Goal: Information Seeking & Learning: Learn about a topic

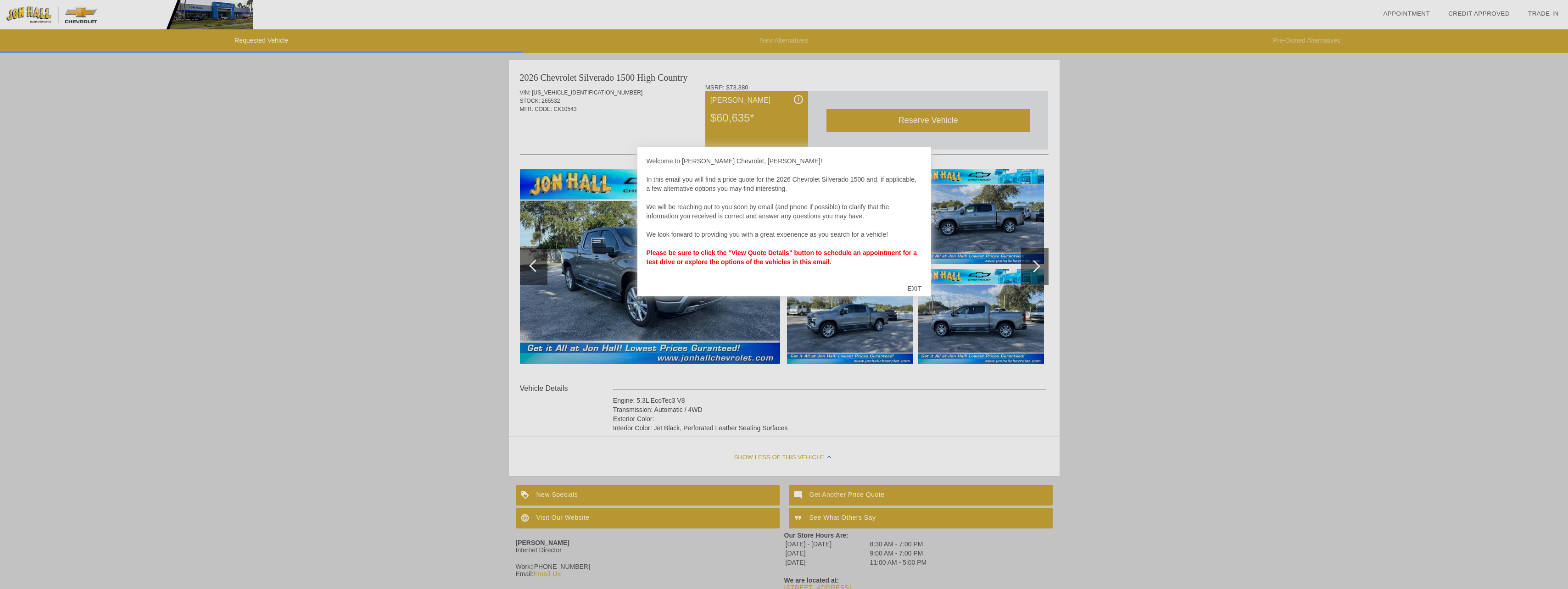
click at [920, 287] on div "EXIT" at bounding box center [915, 288] width 32 height 27
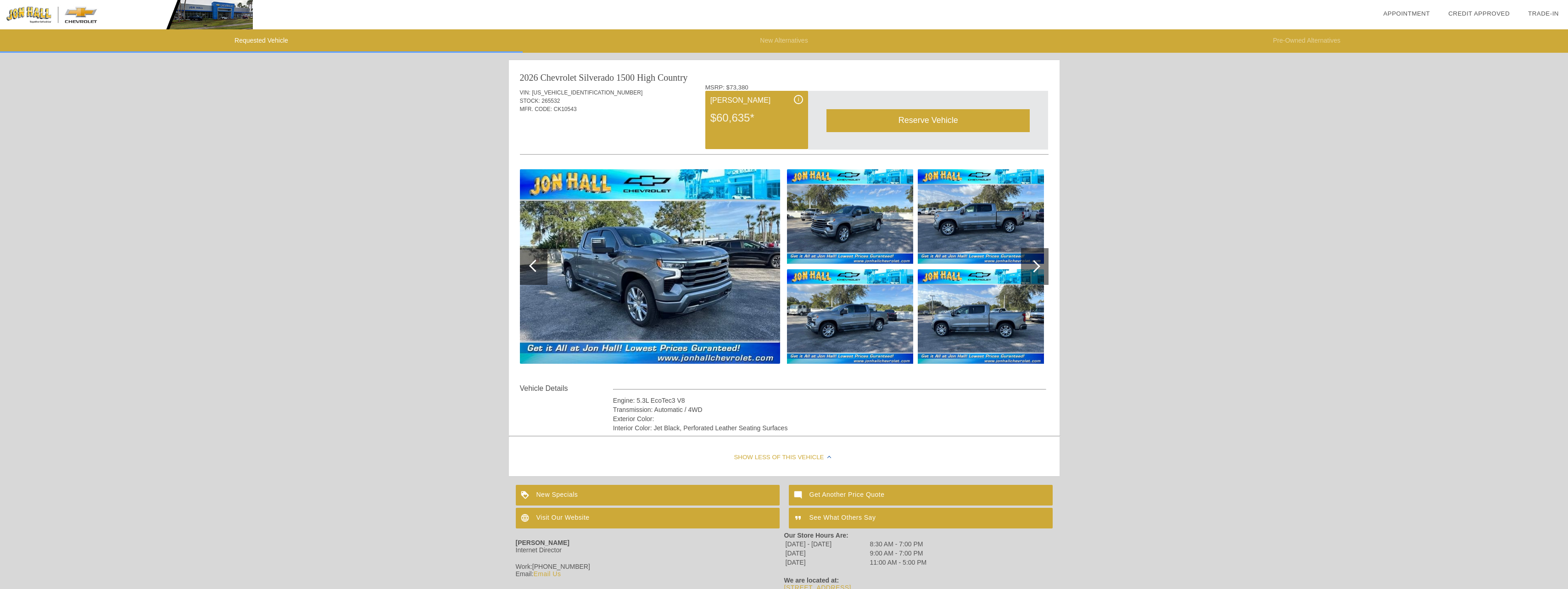
click at [637, 247] on img at bounding box center [650, 267] width 260 height 195
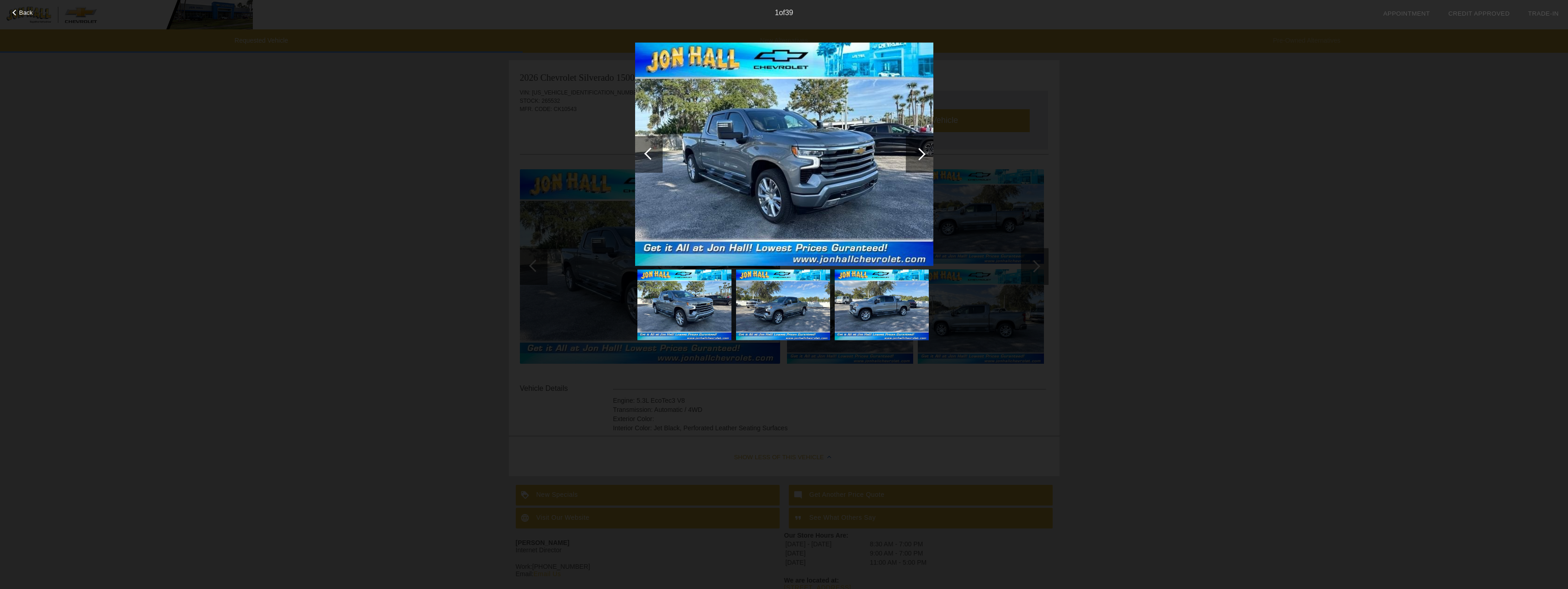
click at [920, 153] on div at bounding box center [919, 153] width 13 height 13
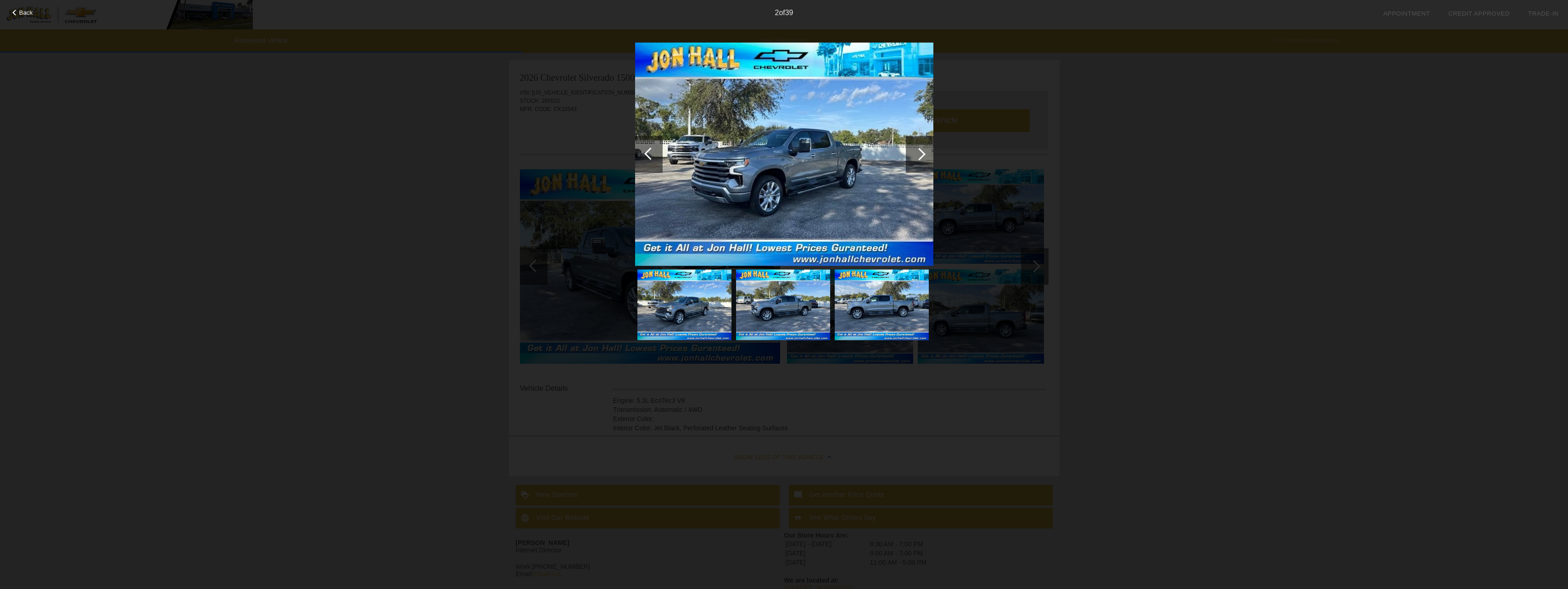
click at [920, 152] on div at bounding box center [919, 153] width 13 height 13
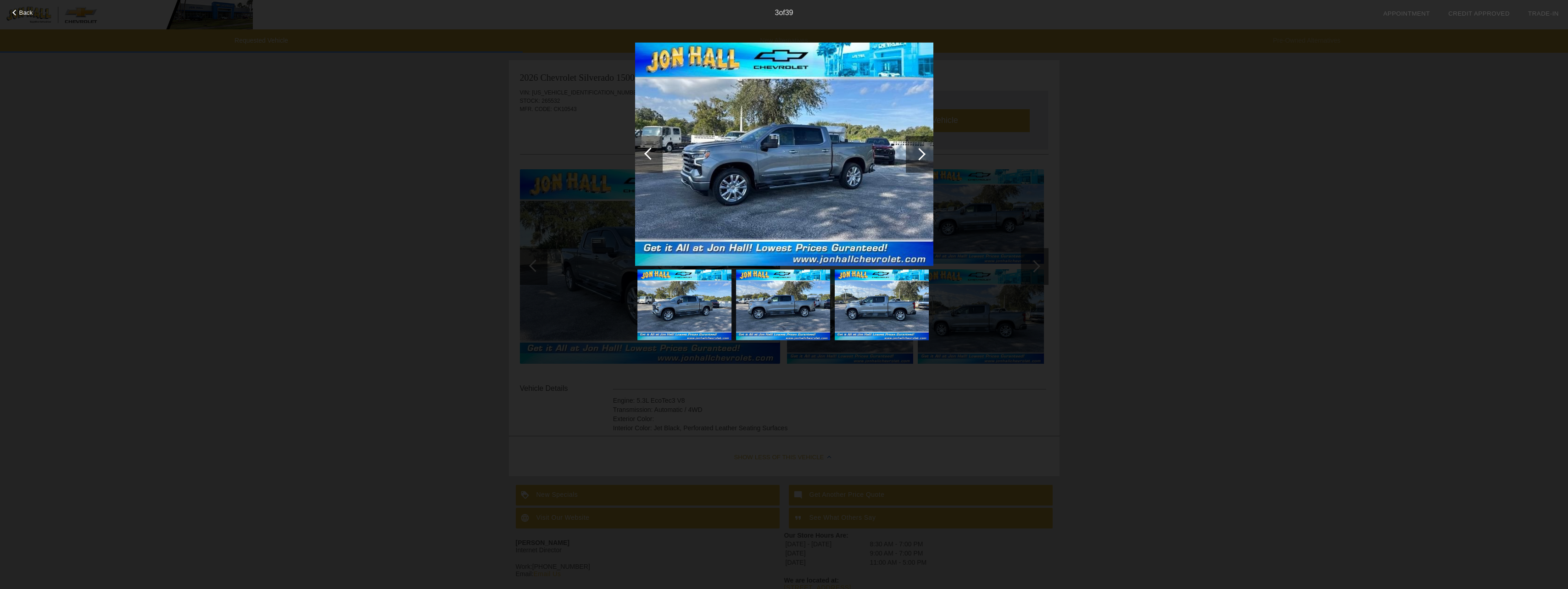
click at [920, 152] on div at bounding box center [919, 153] width 13 height 13
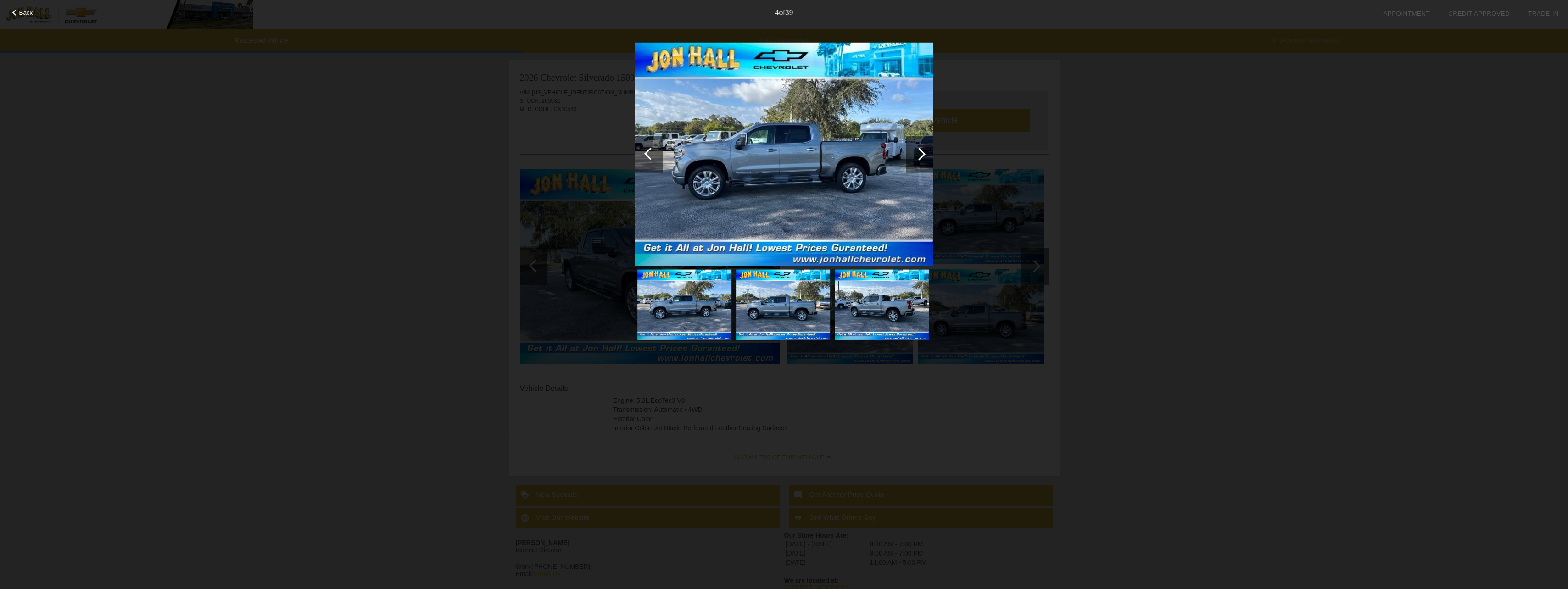
click at [920, 152] on div at bounding box center [919, 153] width 13 height 13
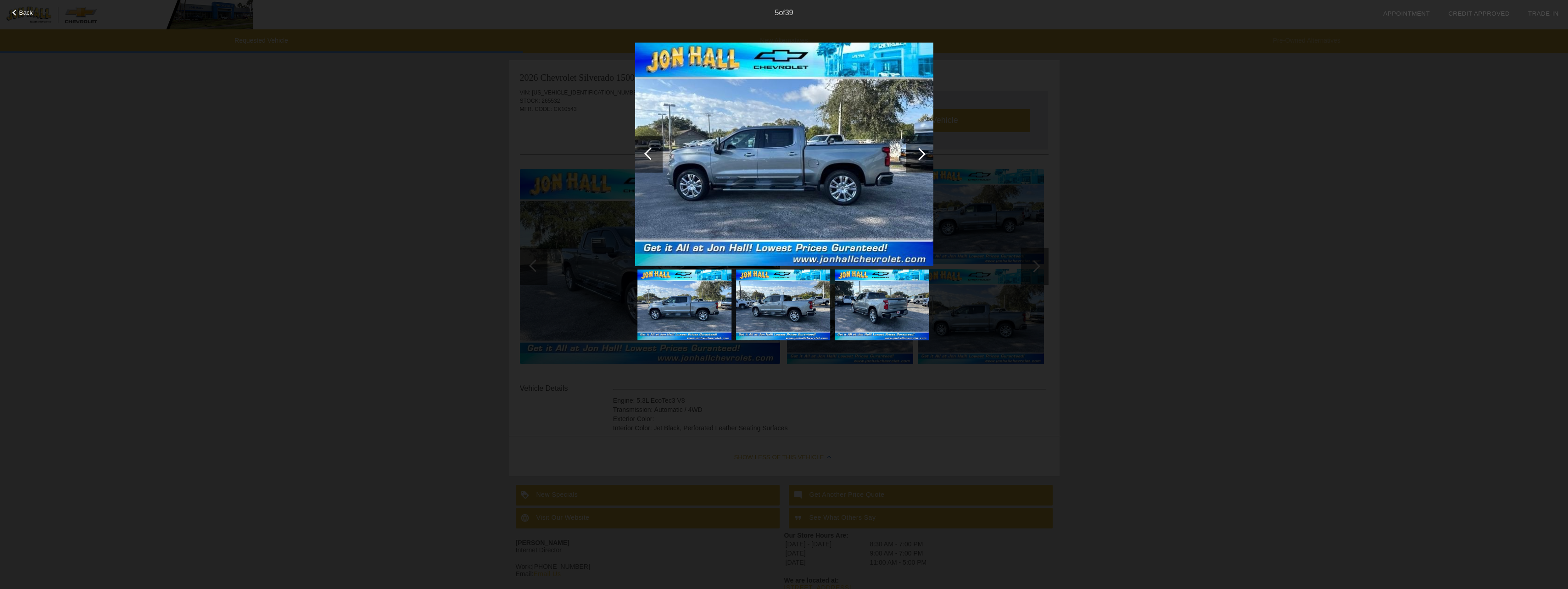
click at [920, 152] on div at bounding box center [919, 153] width 13 height 13
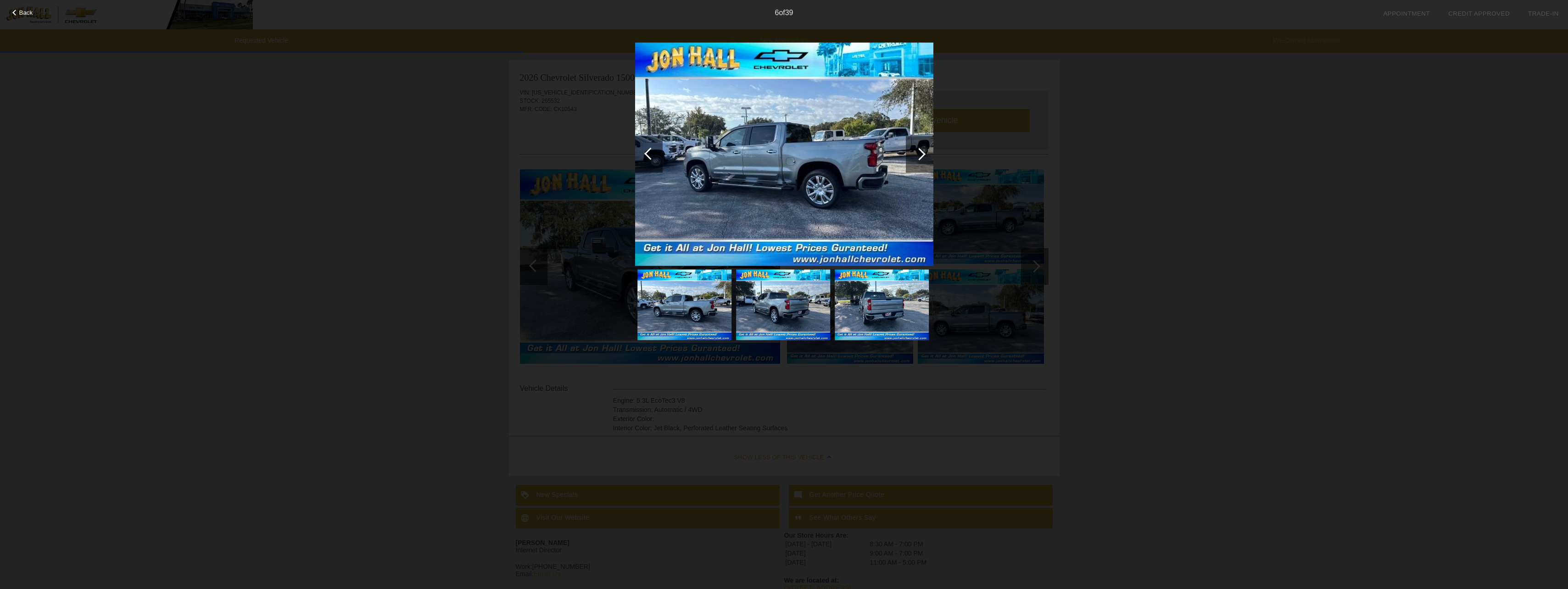
click at [920, 152] on div at bounding box center [919, 153] width 13 height 13
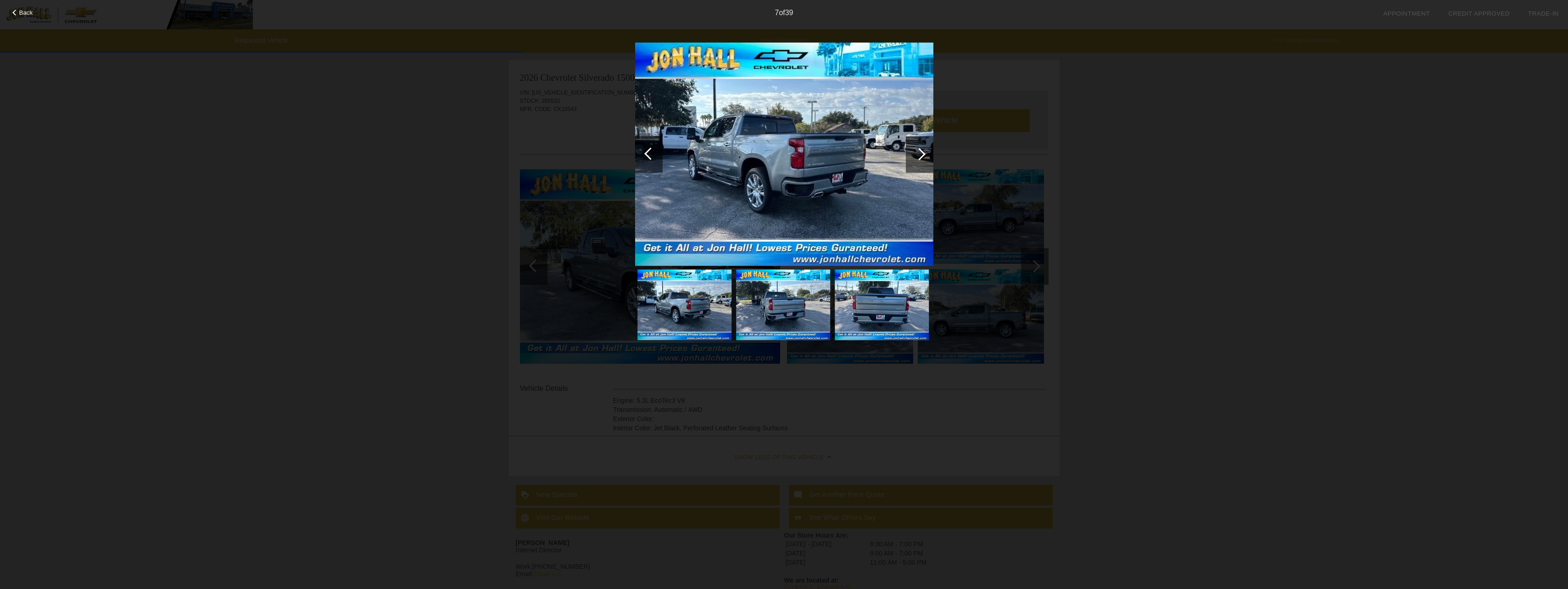
click at [920, 152] on div at bounding box center [919, 153] width 13 height 13
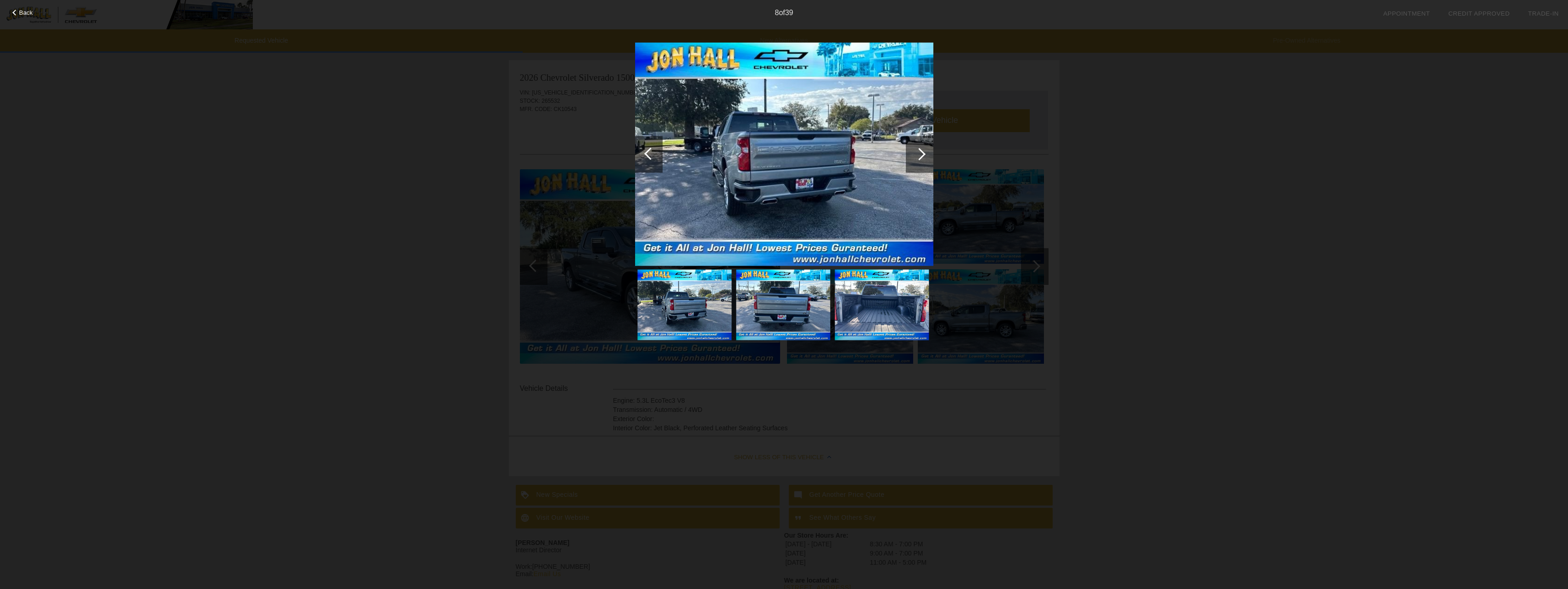
click at [920, 152] on div at bounding box center [919, 153] width 13 height 13
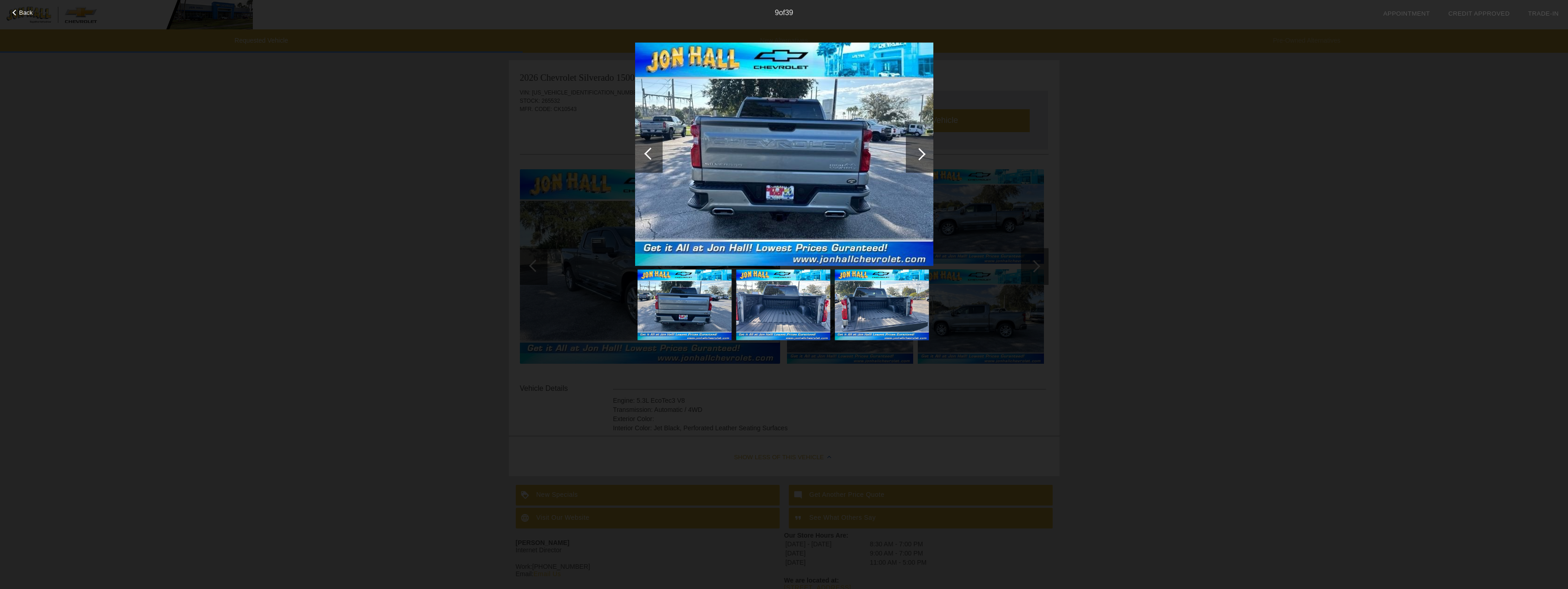
click at [922, 150] on div at bounding box center [919, 154] width 27 height 37
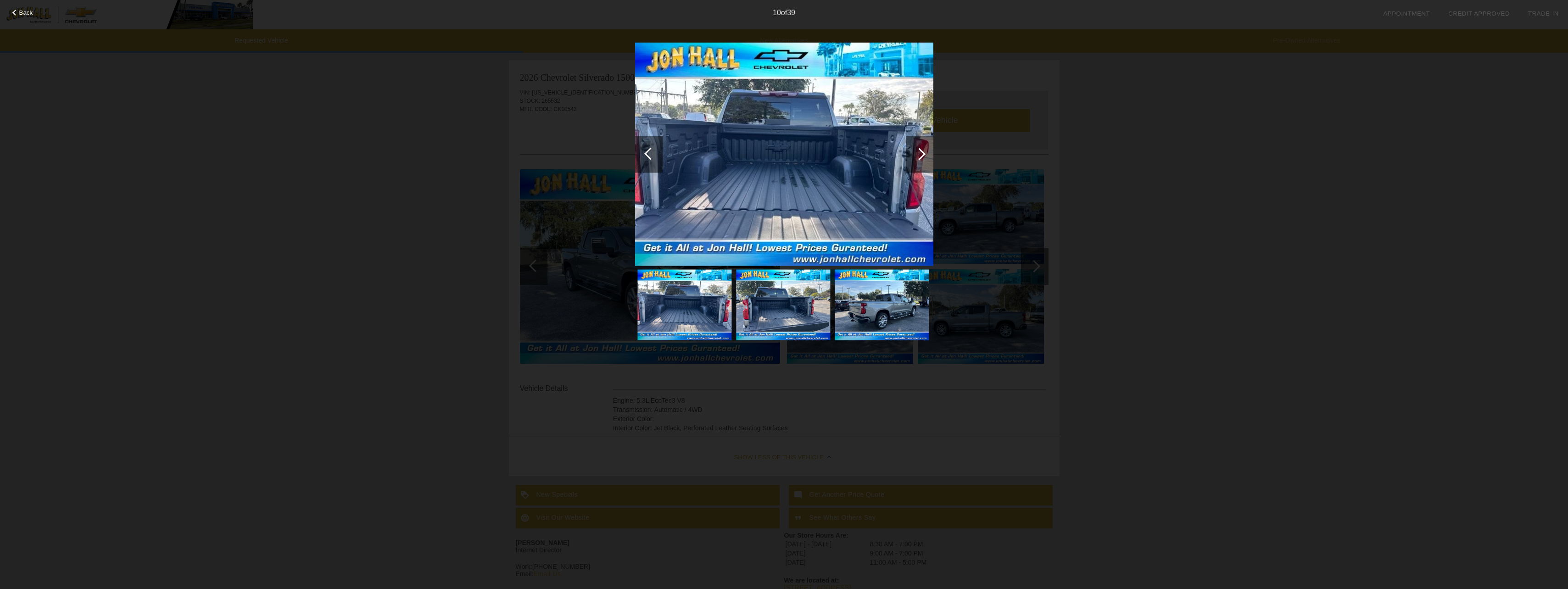
click at [922, 150] on div at bounding box center [919, 154] width 27 height 37
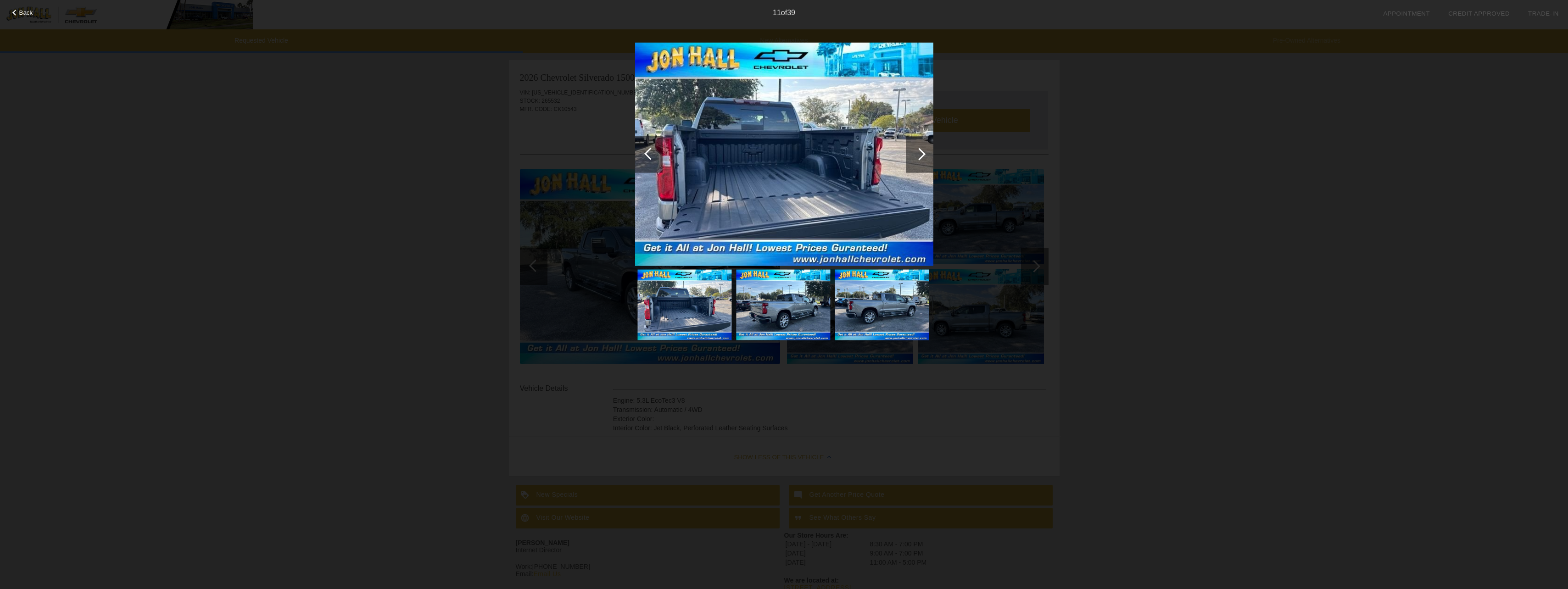
click at [922, 150] on div at bounding box center [919, 154] width 27 height 37
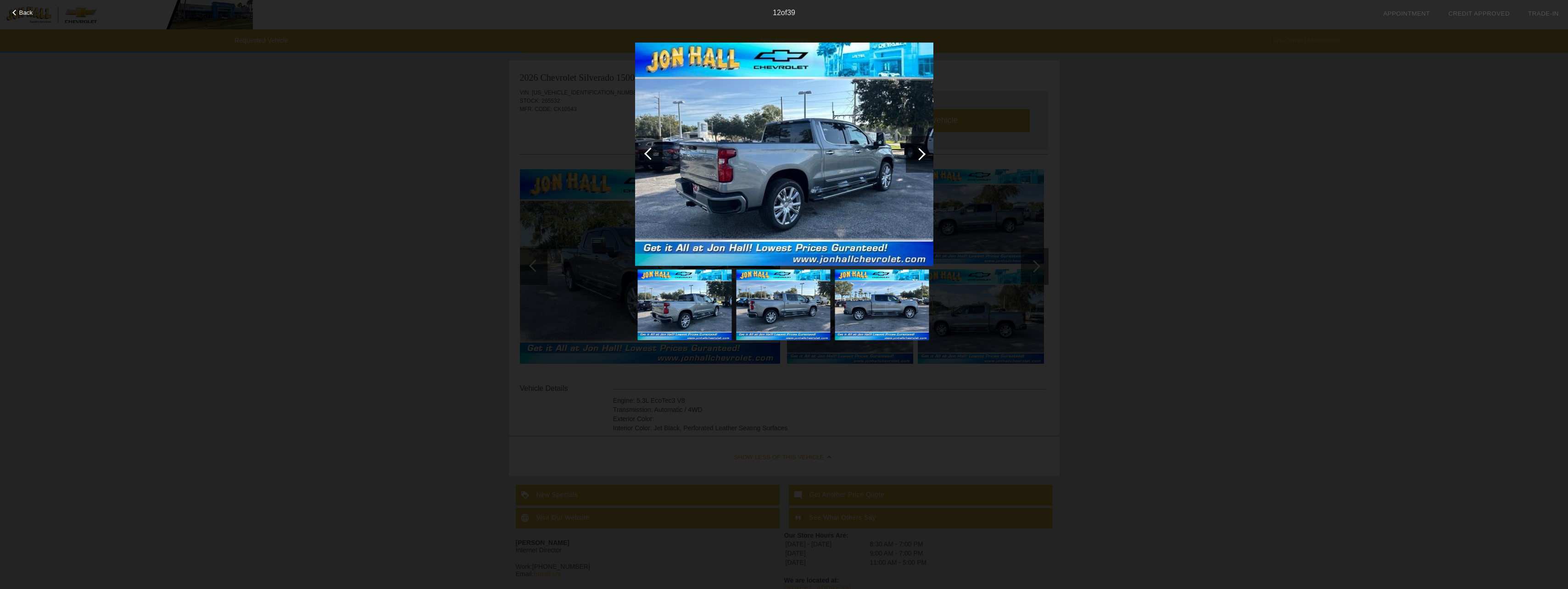
click at [922, 150] on div at bounding box center [919, 154] width 27 height 37
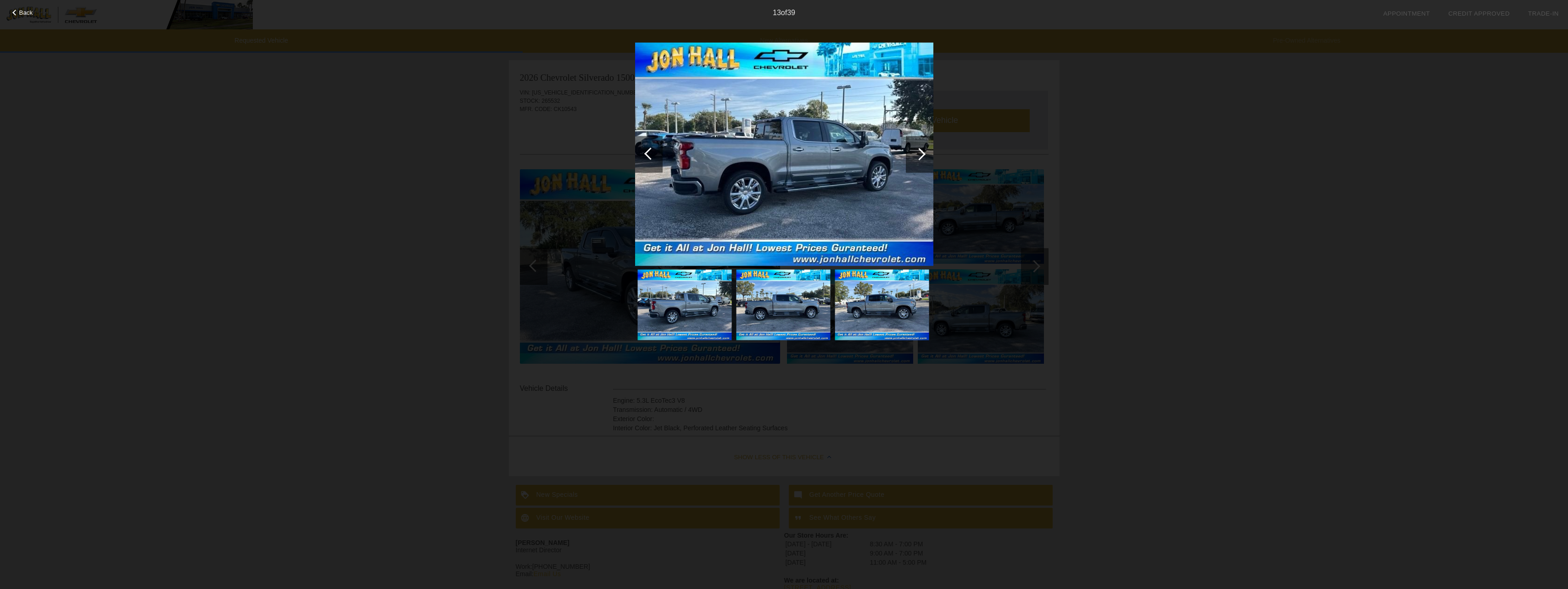
click at [922, 150] on div at bounding box center [919, 154] width 27 height 37
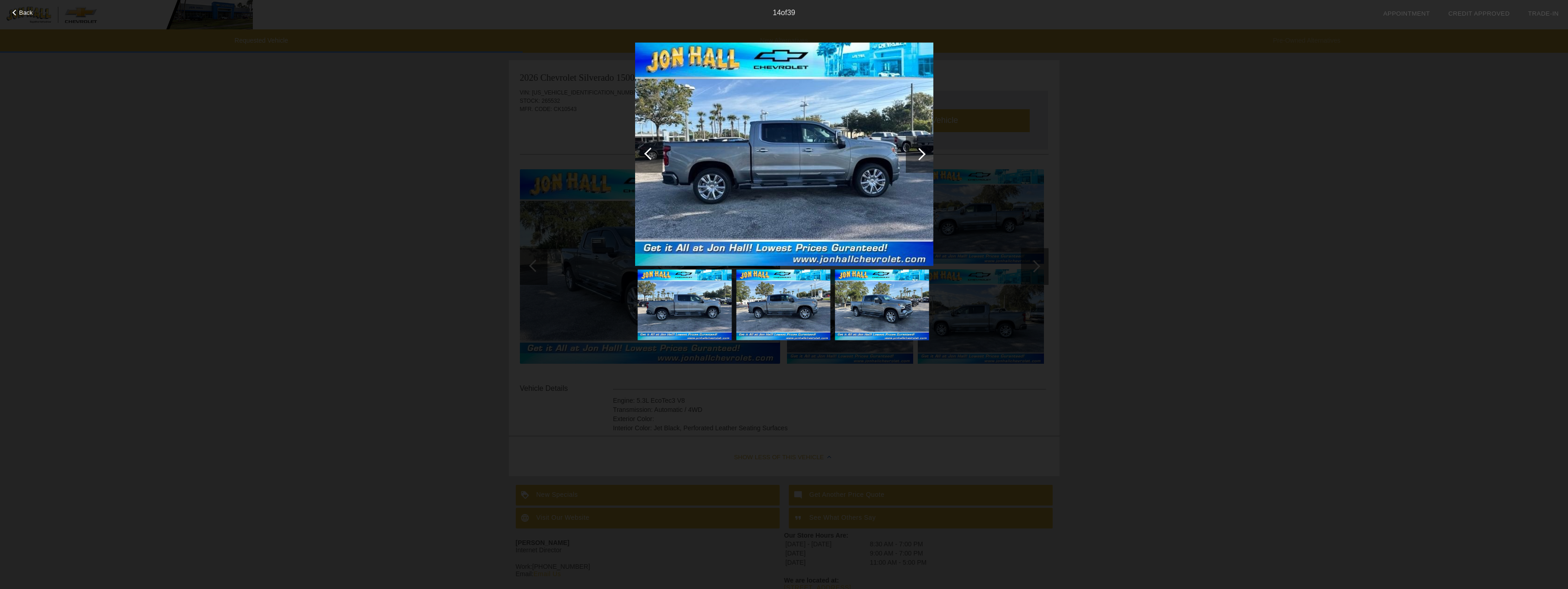
click at [922, 150] on div at bounding box center [919, 154] width 27 height 37
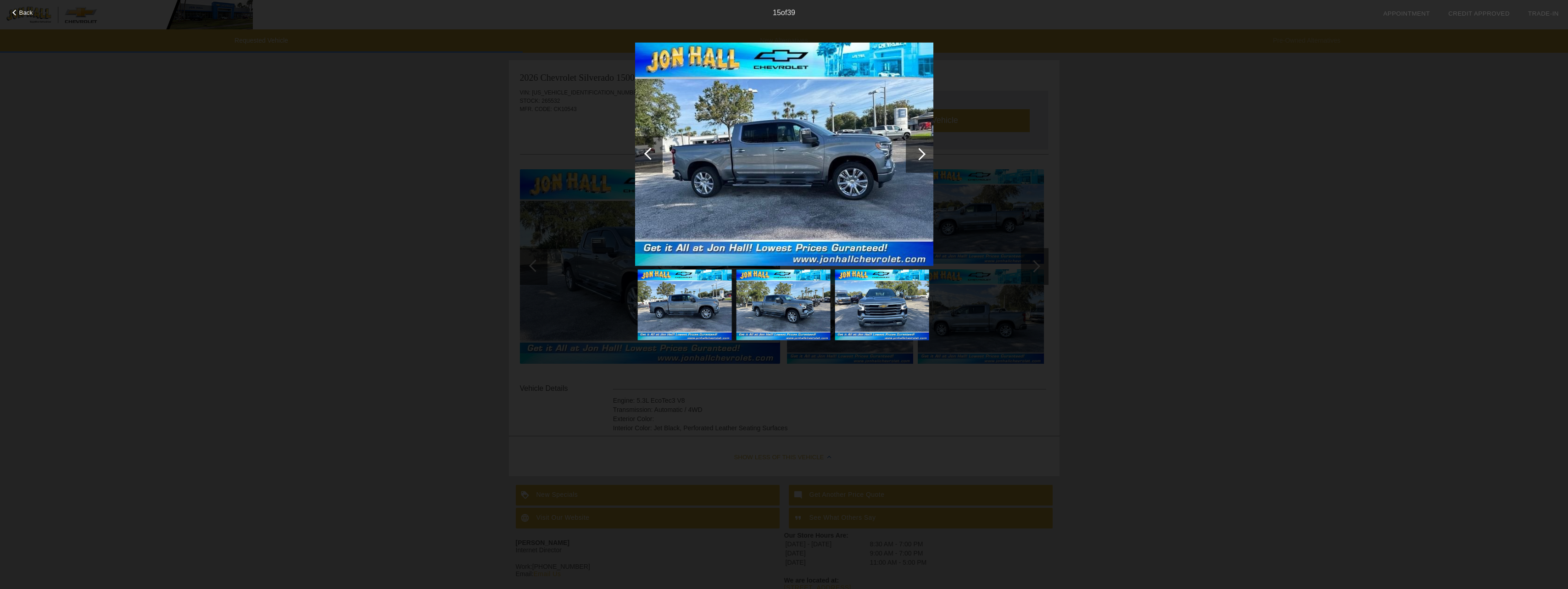
click at [922, 150] on div at bounding box center [919, 154] width 27 height 37
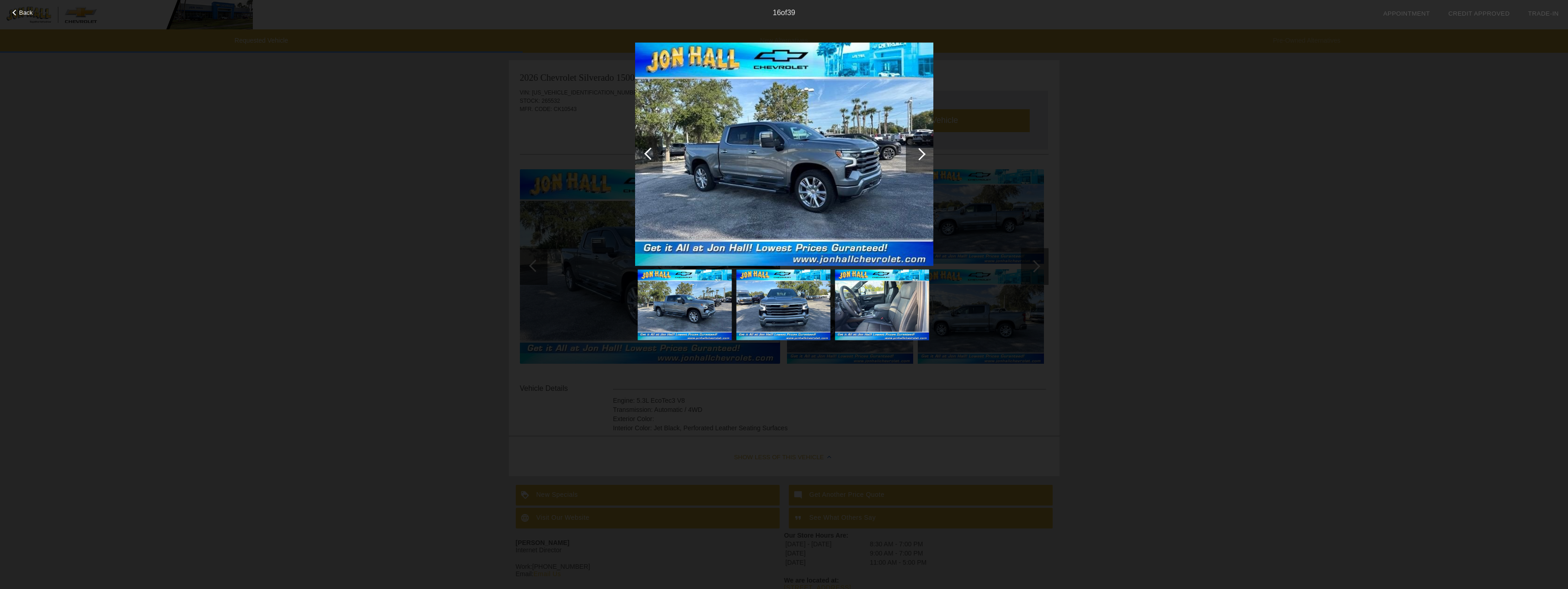
click at [922, 150] on div at bounding box center [919, 154] width 27 height 37
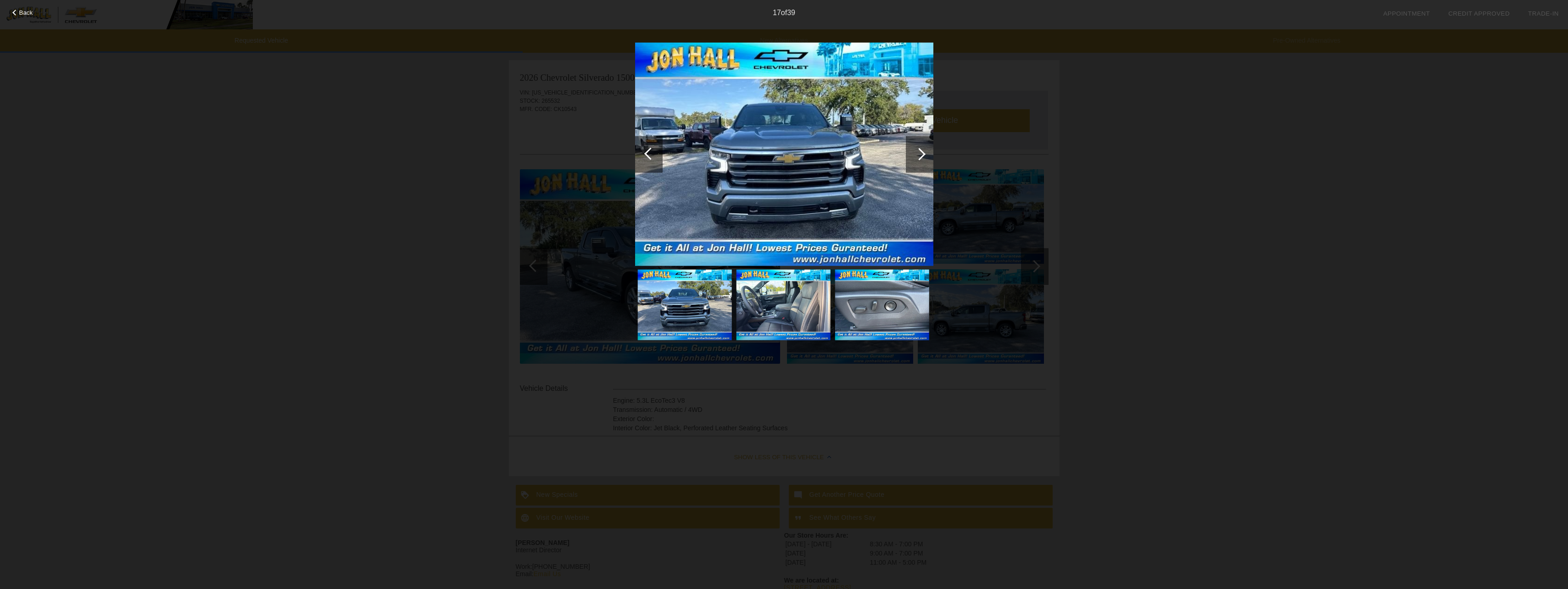
click at [922, 150] on div at bounding box center [919, 154] width 27 height 37
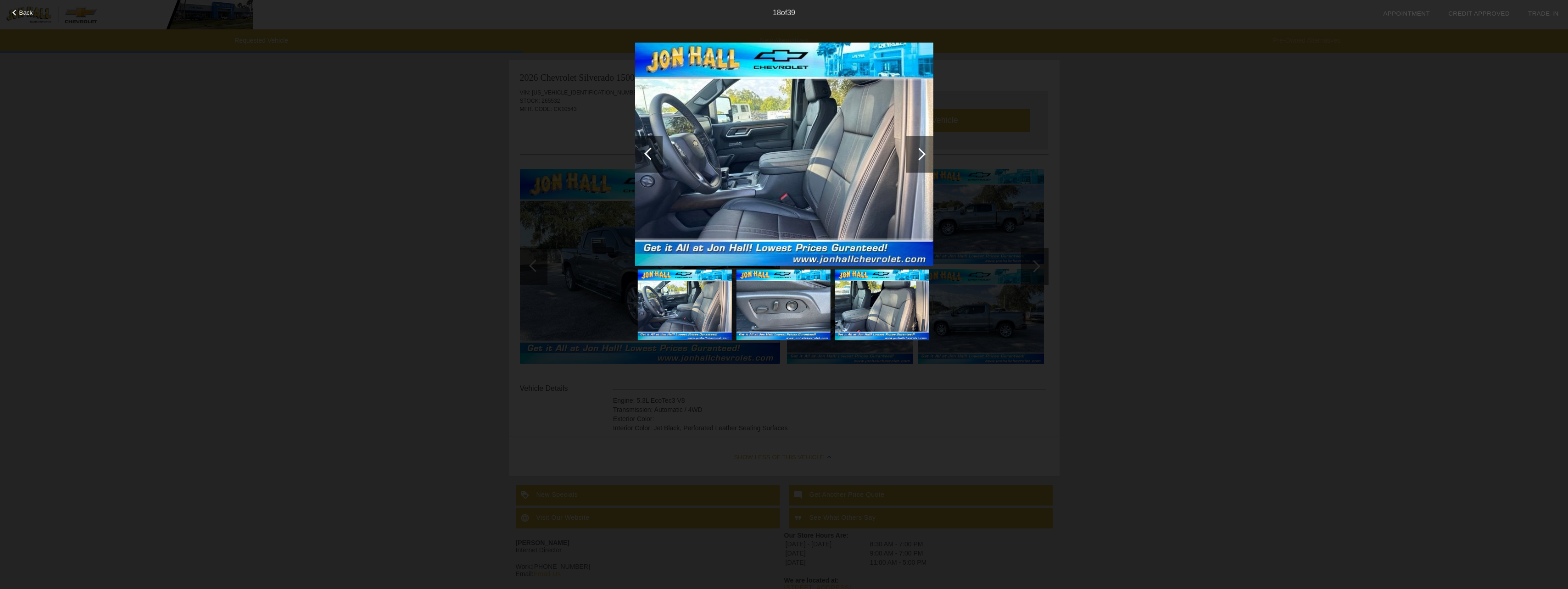
click at [922, 150] on div at bounding box center [919, 154] width 27 height 37
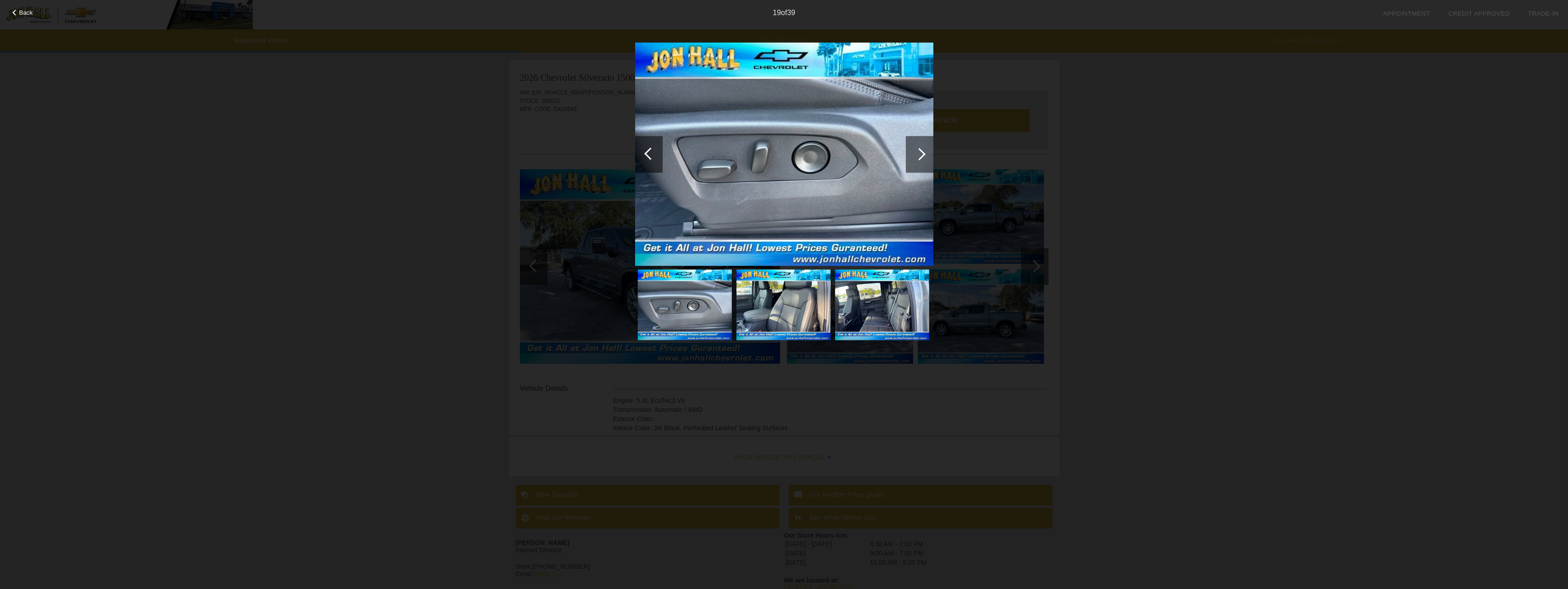
click at [922, 150] on div at bounding box center [919, 154] width 27 height 37
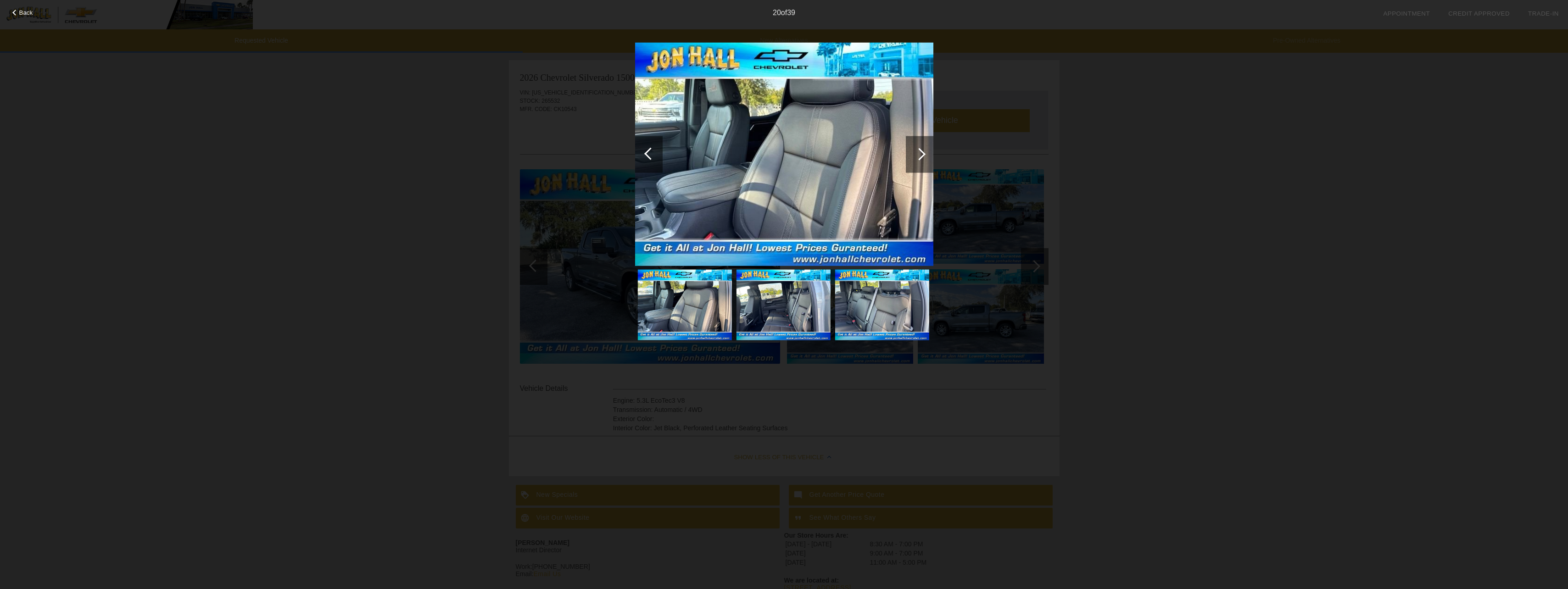
click at [922, 150] on div at bounding box center [919, 154] width 27 height 37
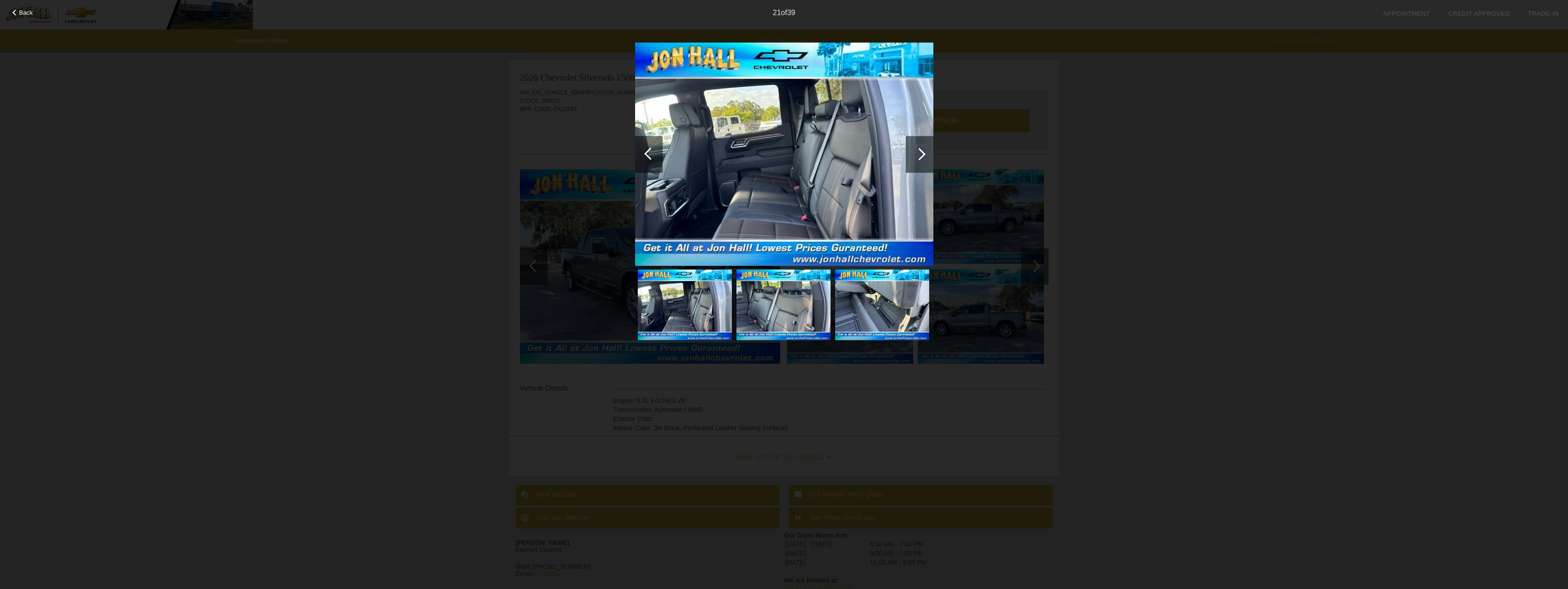
click at [922, 150] on div at bounding box center [919, 154] width 27 height 37
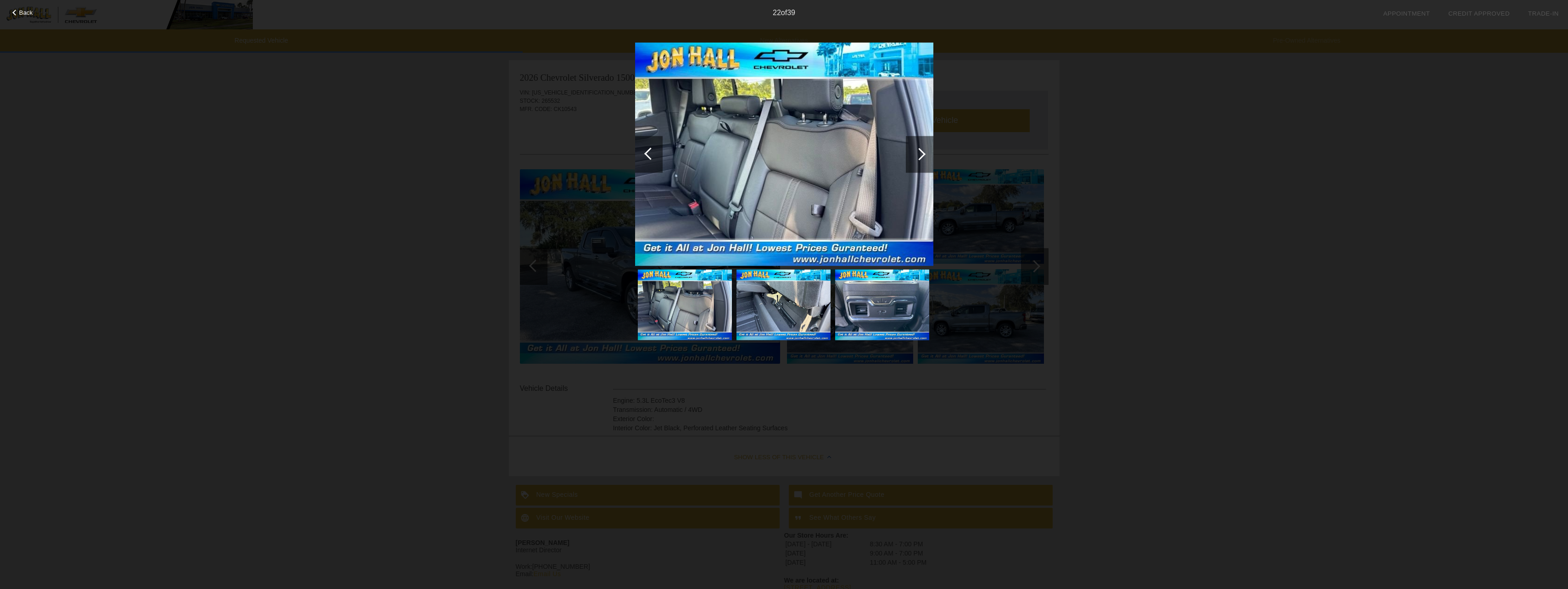
click at [922, 150] on div at bounding box center [919, 154] width 27 height 37
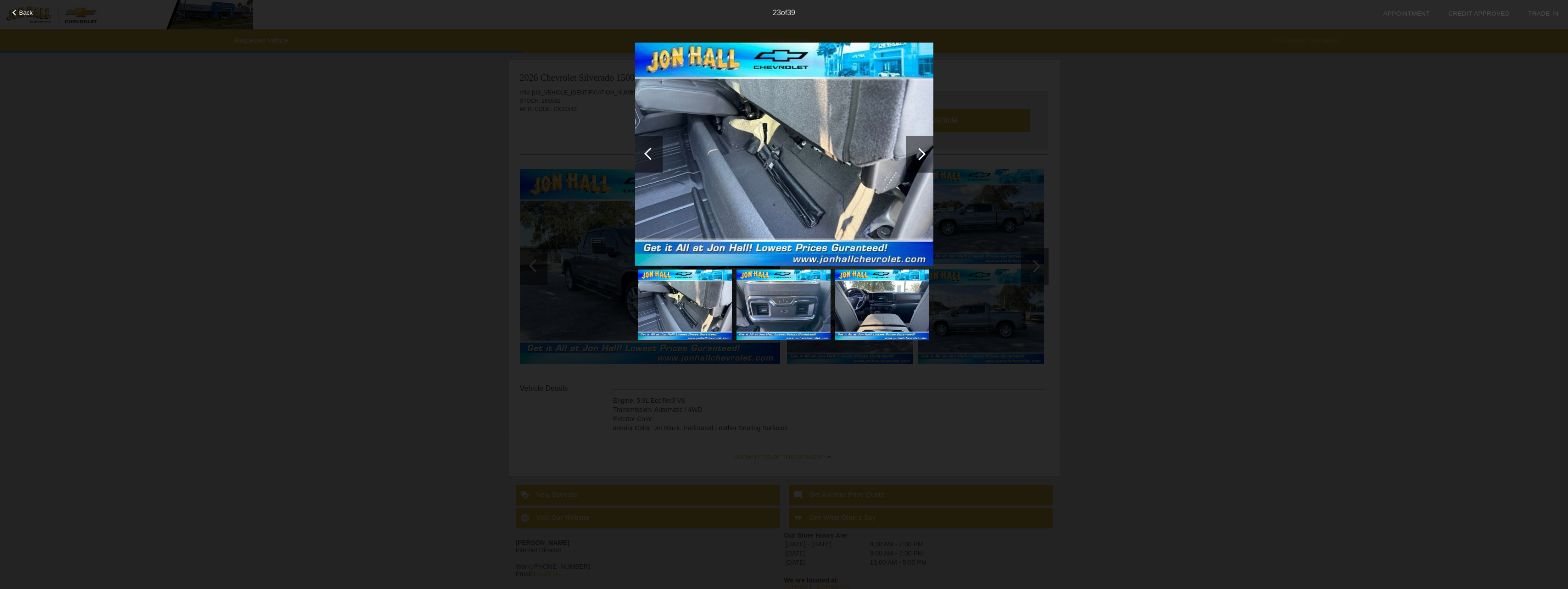
click at [922, 150] on div at bounding box center [919, 154] width 27 height 37
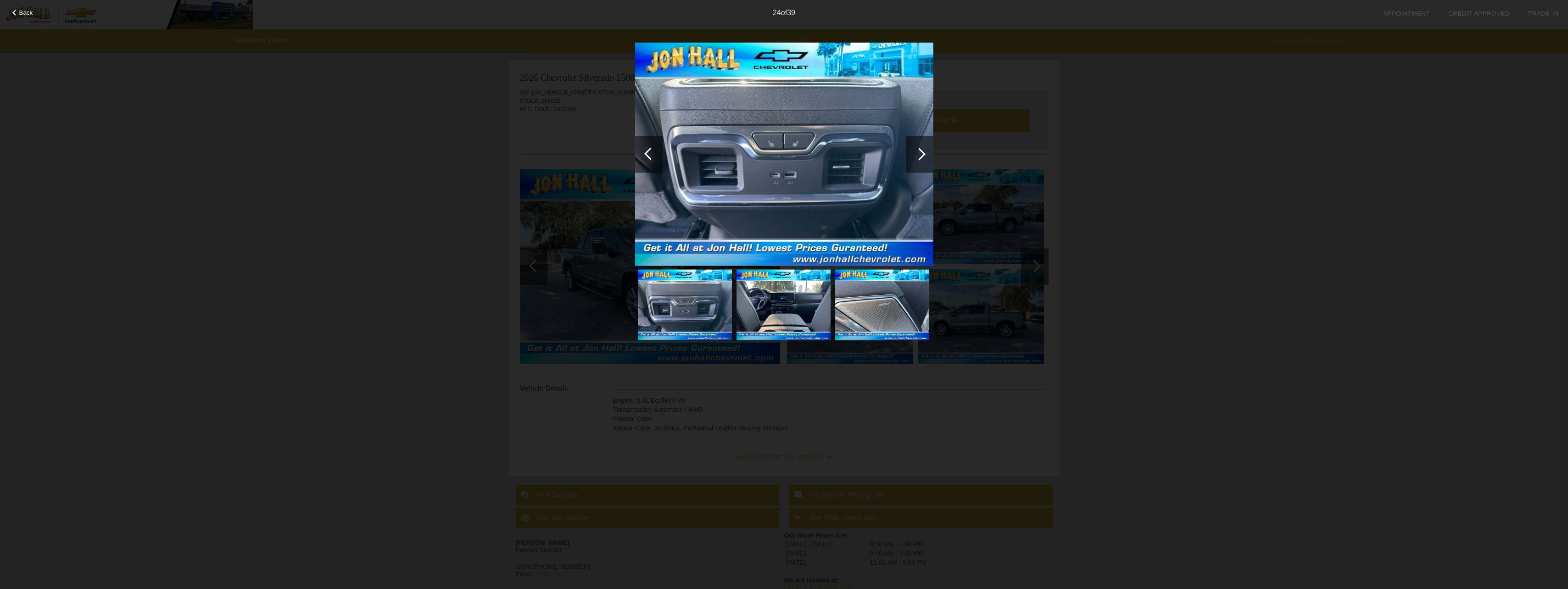
click at [922, 150] on div at bounding box center [919, 154] width 27 height 37
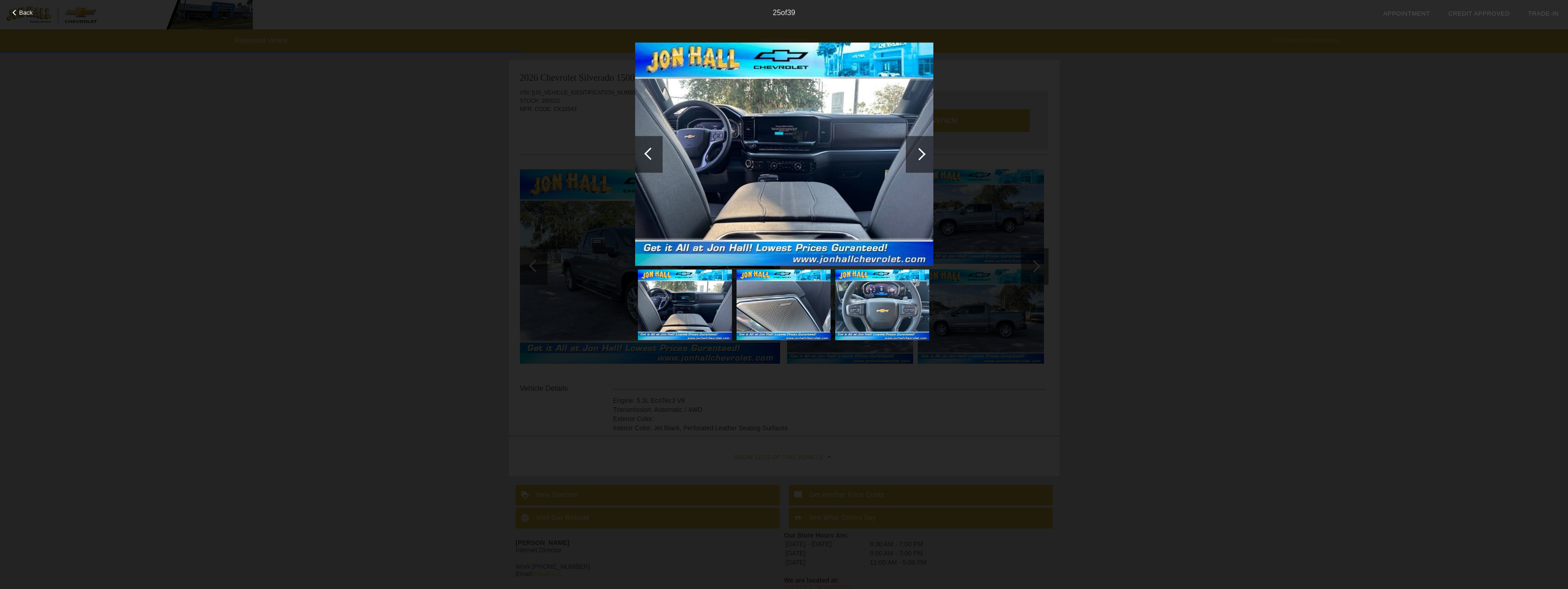
click at [922, 150] on div at bounding box center [919, 154] width 27 height 37
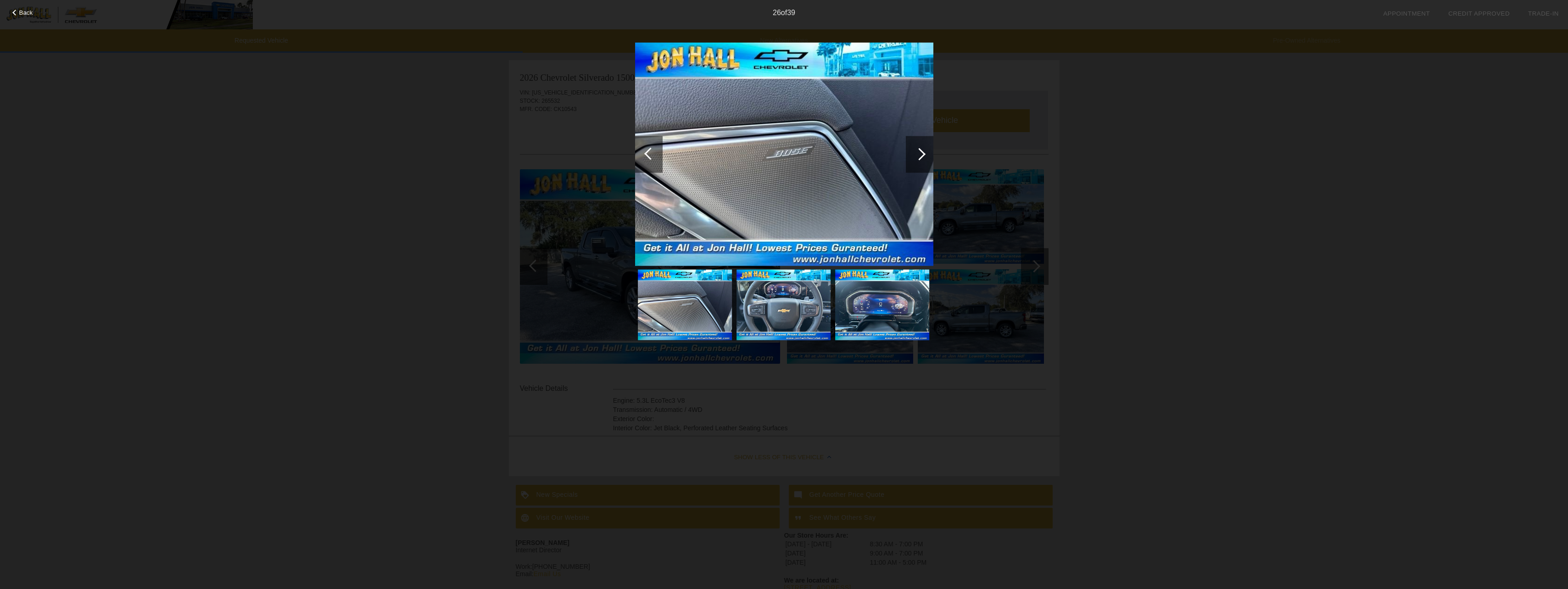
click at [922, 150] on div at bounding box center [919, 154] width 27 height 37
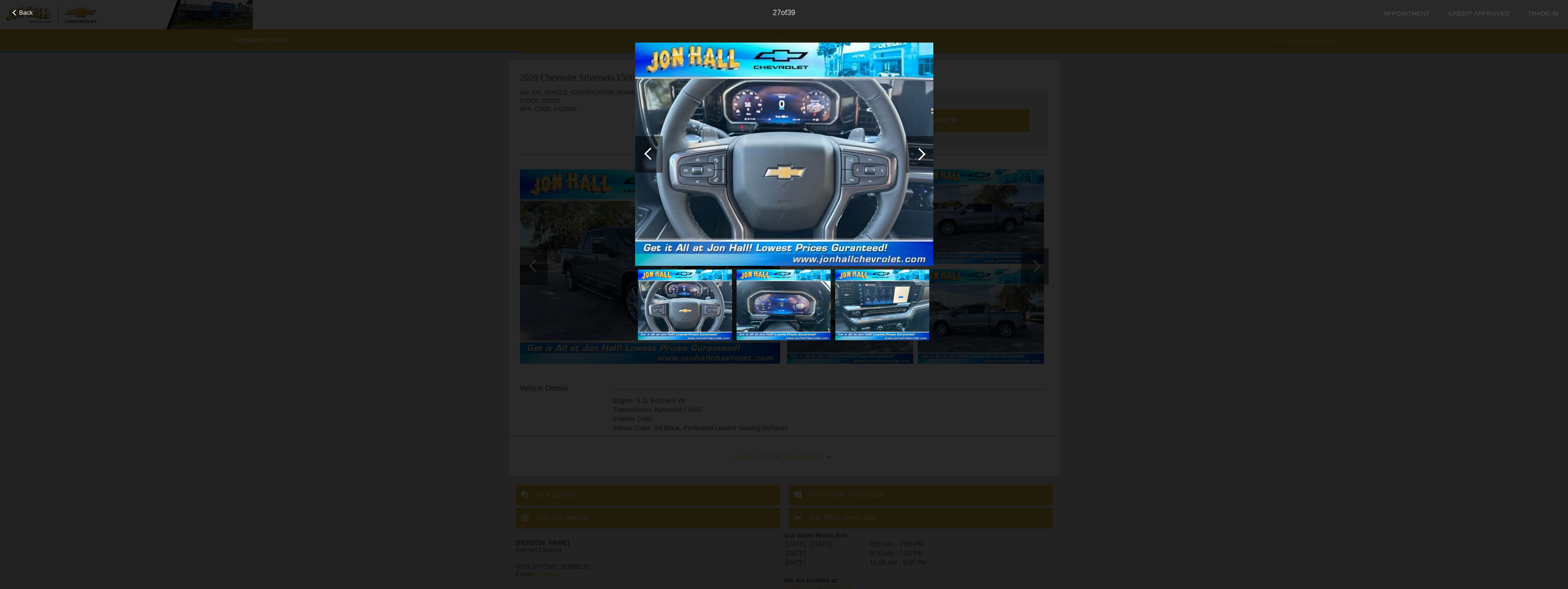
click at [922, 150] on div at bounding box center [919, 154] width 27 height 37
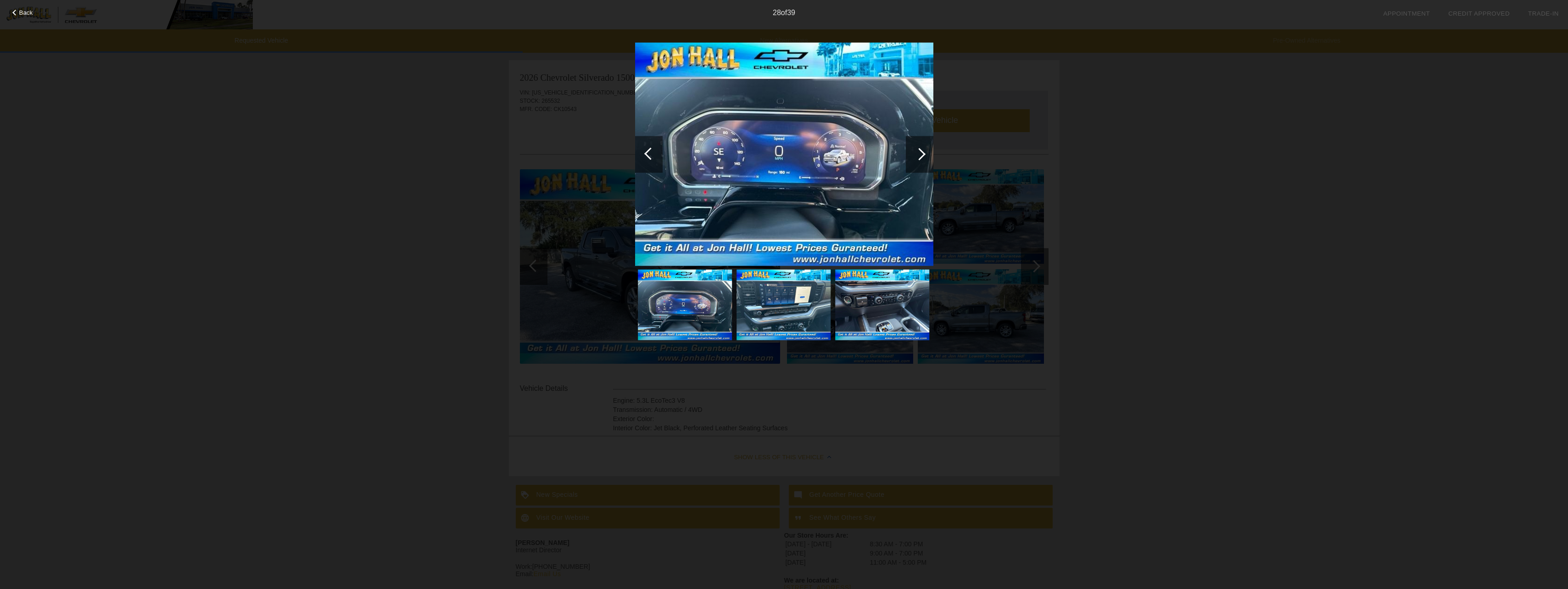
click at [922, 150] on div at bounding box center [919, 154] width 27 height 37
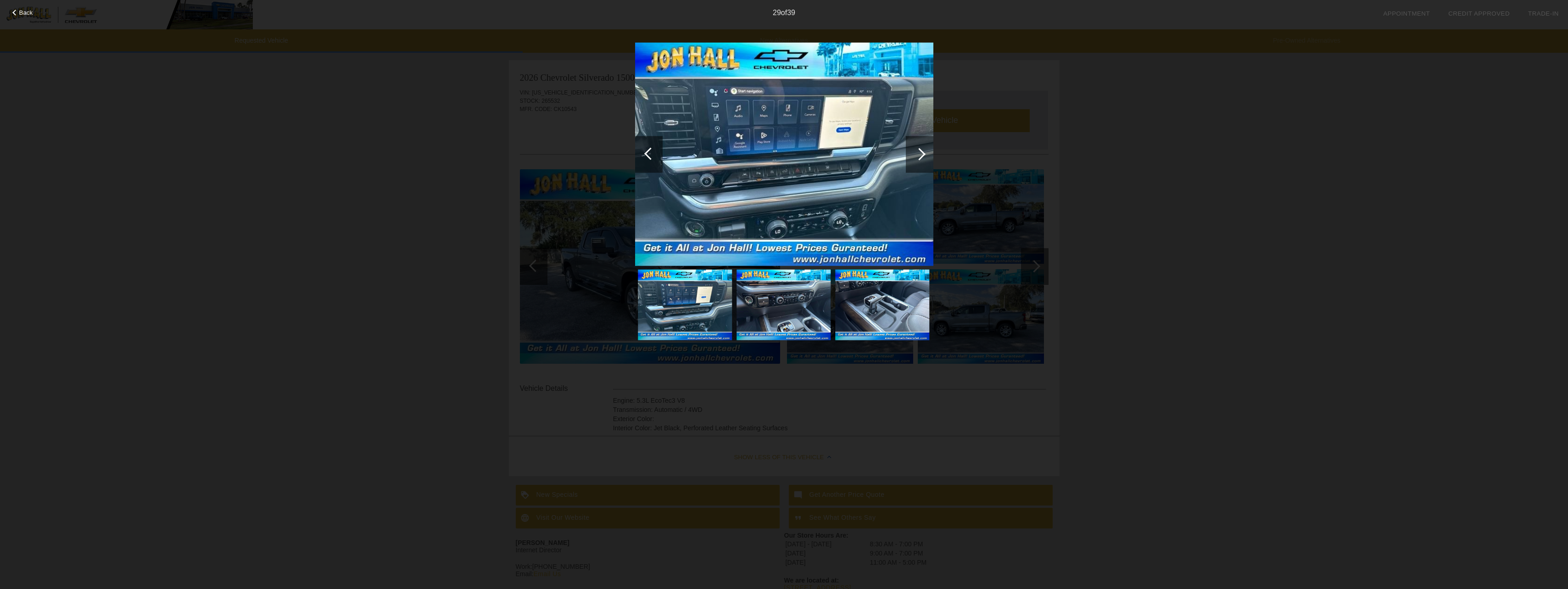
click at [922, 150] on div at bounding box center [919, 154] width 27 height 37
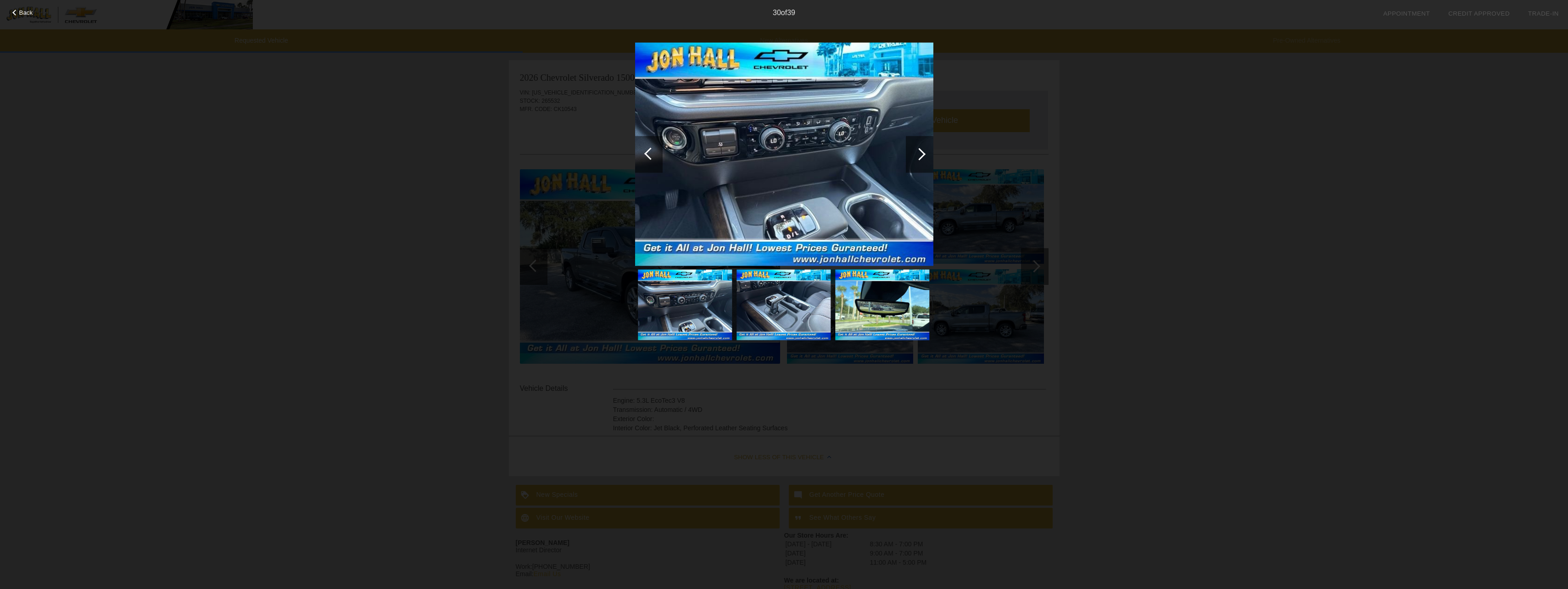
click at [922, 150] on div at bounding box center [919, 154] width 27 height 37
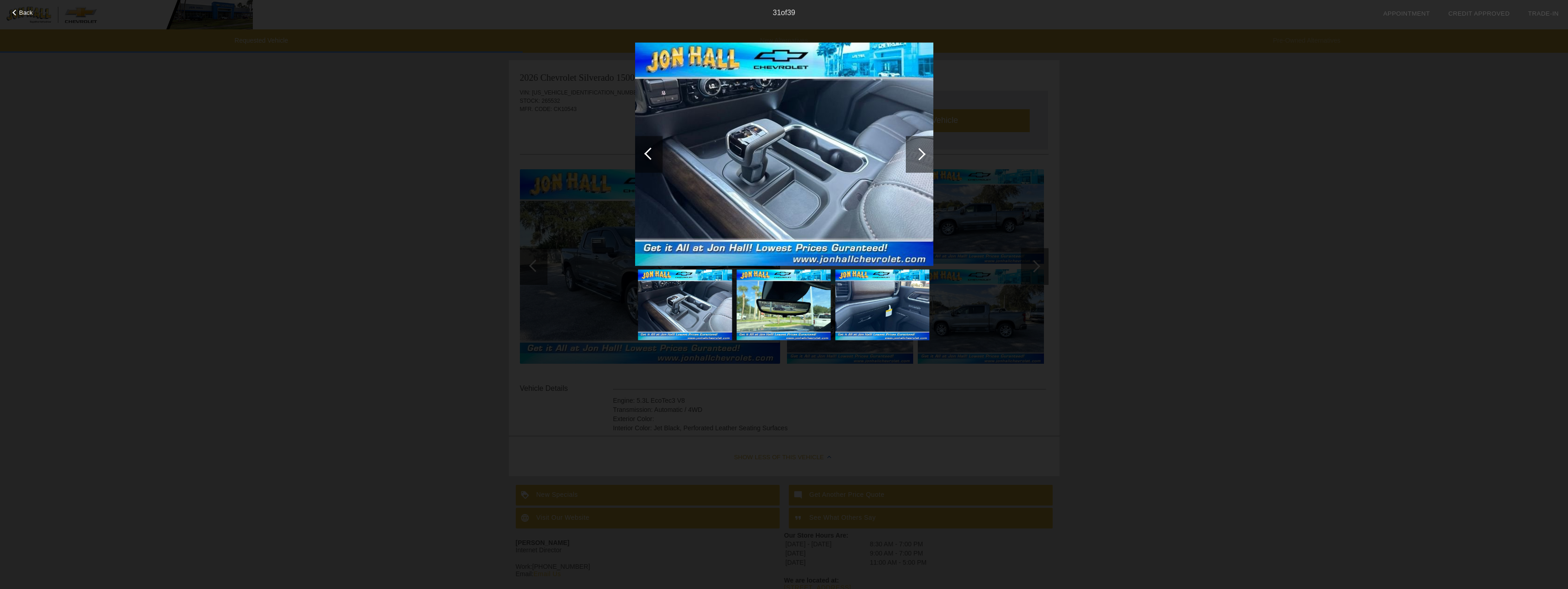
click at [922, 150] on div at bounding box center [919, 154] width 27 height 37
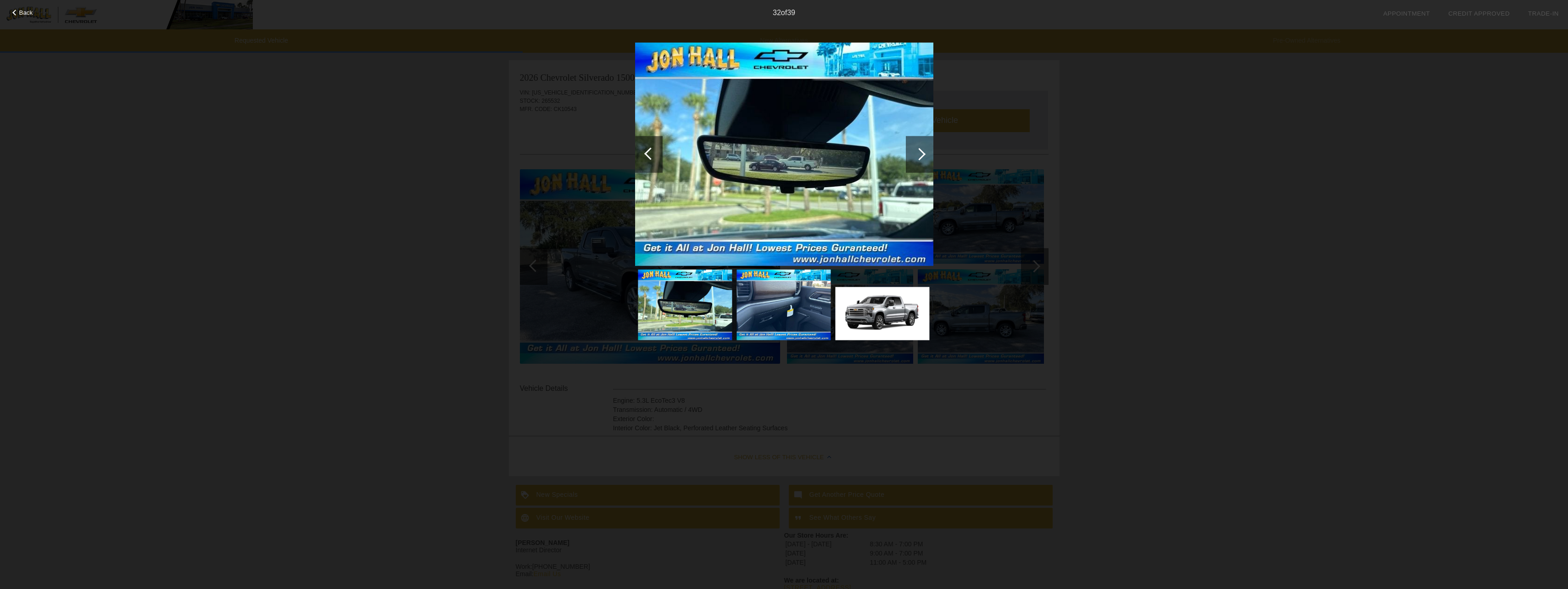
click at [922, 150] on div at bounding box center [919, 154] width 27 height 37
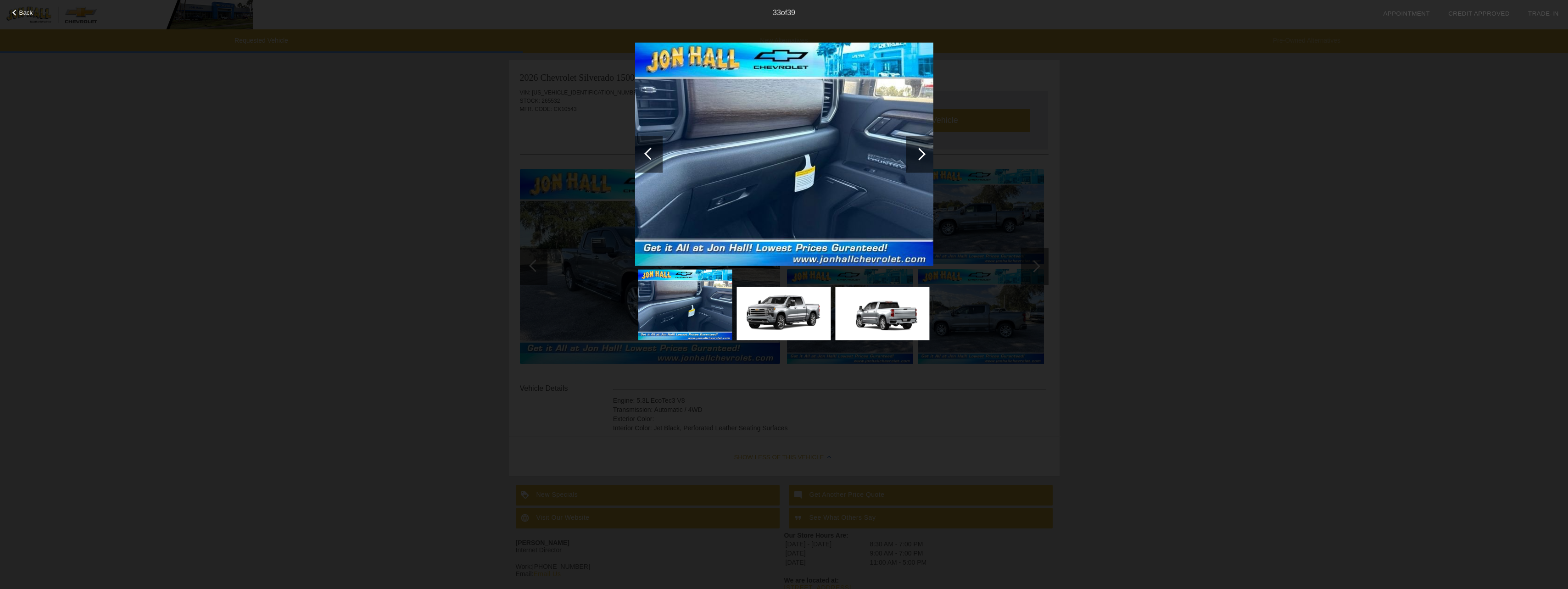
click at [922, 150] on div at bounding box center [919, 154] width 27 height 37
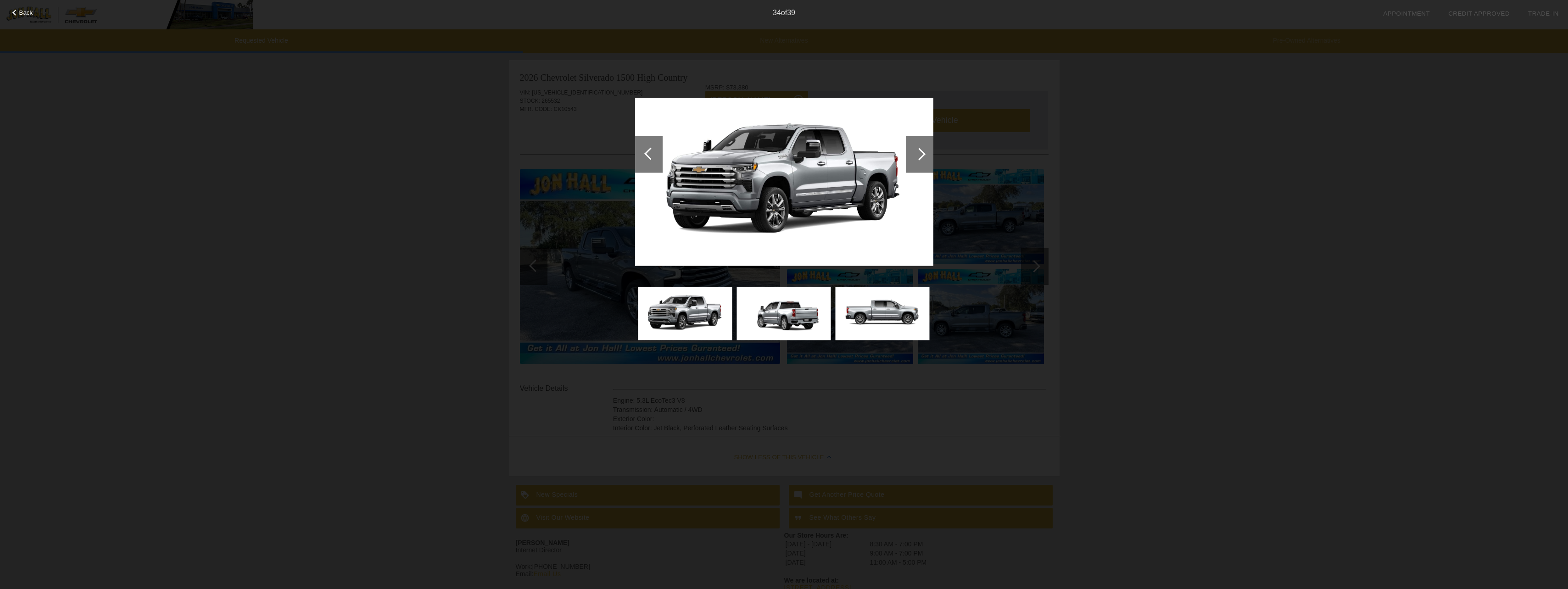
click at [922, 150] on div at bounding box center [919, 154] width 27 height 37
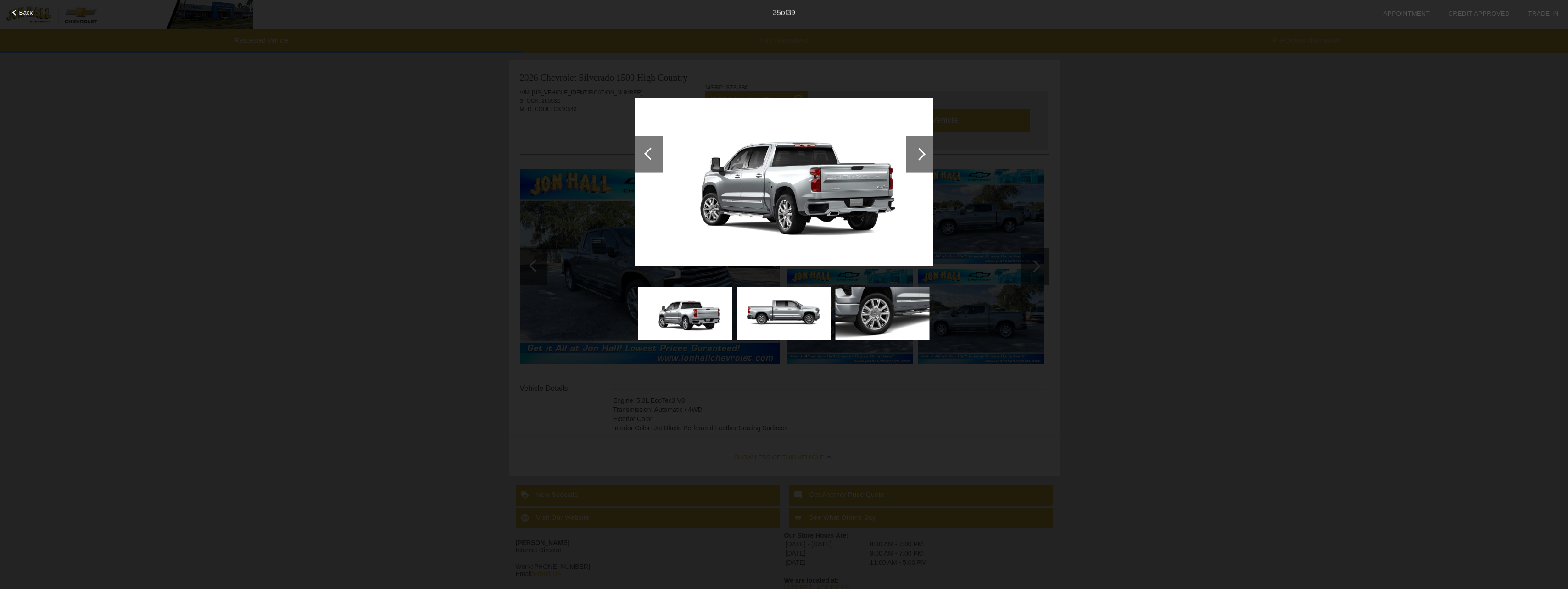
click at [922, 150] on div at bounding box center [919, 154] width 27 height 37
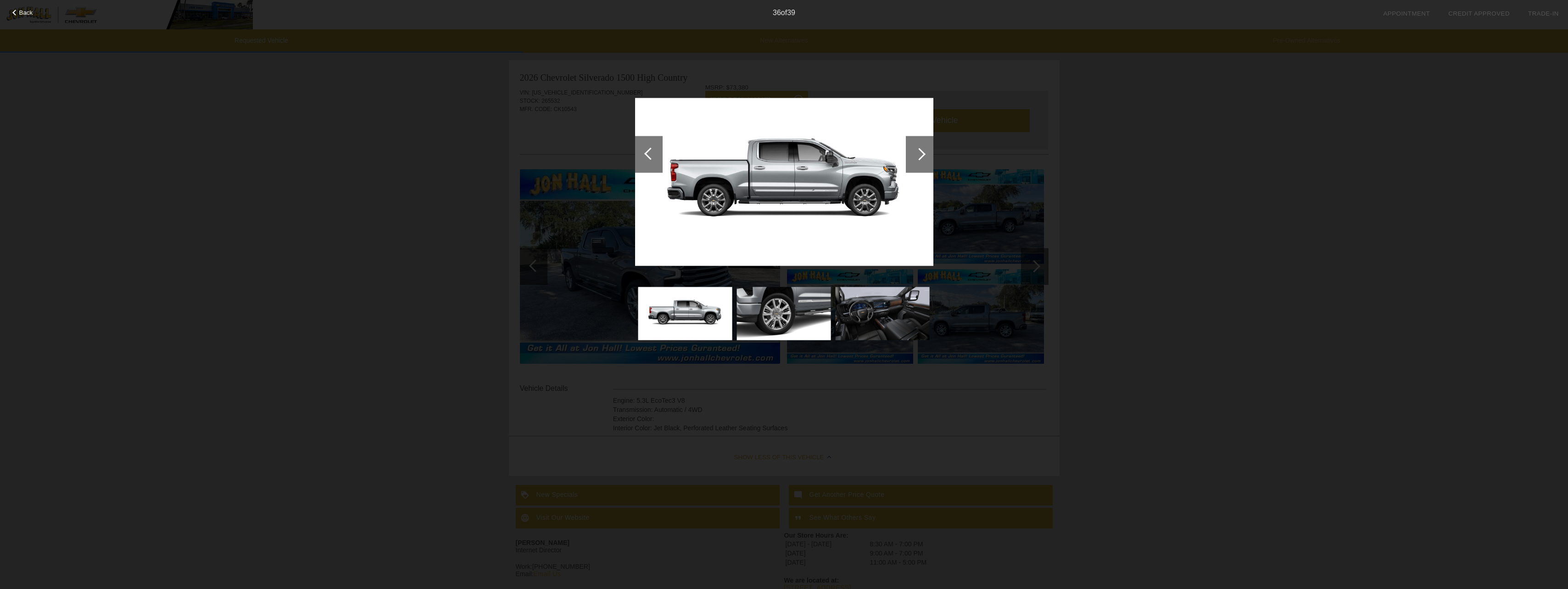
click at [922, 150] on div at bounding box center [919, 154] width 27 height 37
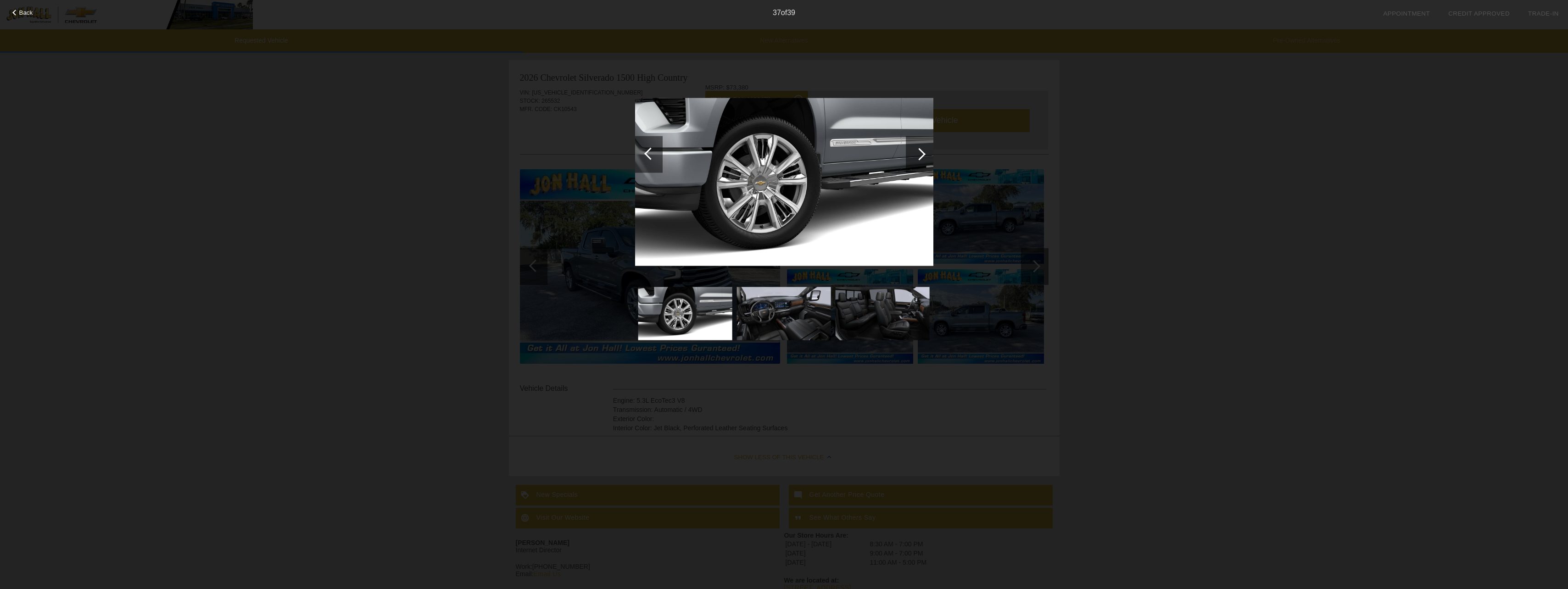
click at [922, 150] on div at bounding box center [919, 154] width 27 height 37
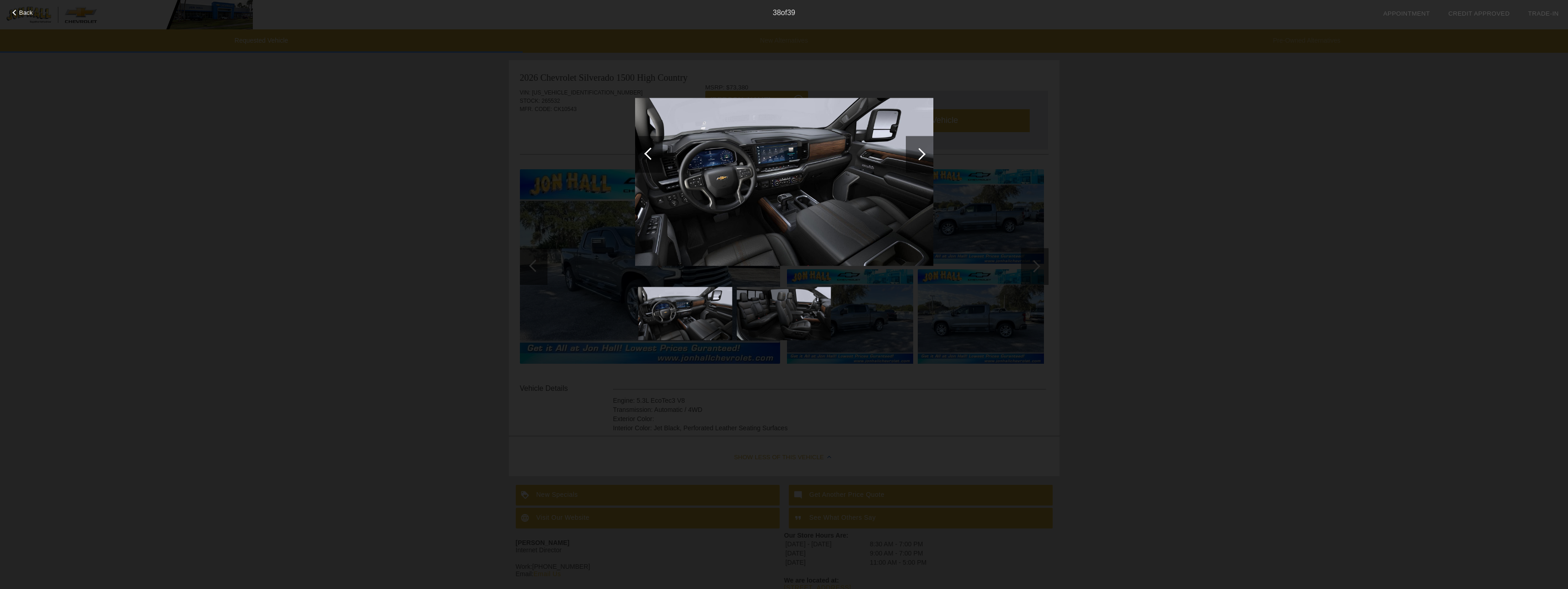
click at [922, 150] on div at bounding box center [919, 154] width 27 height 37
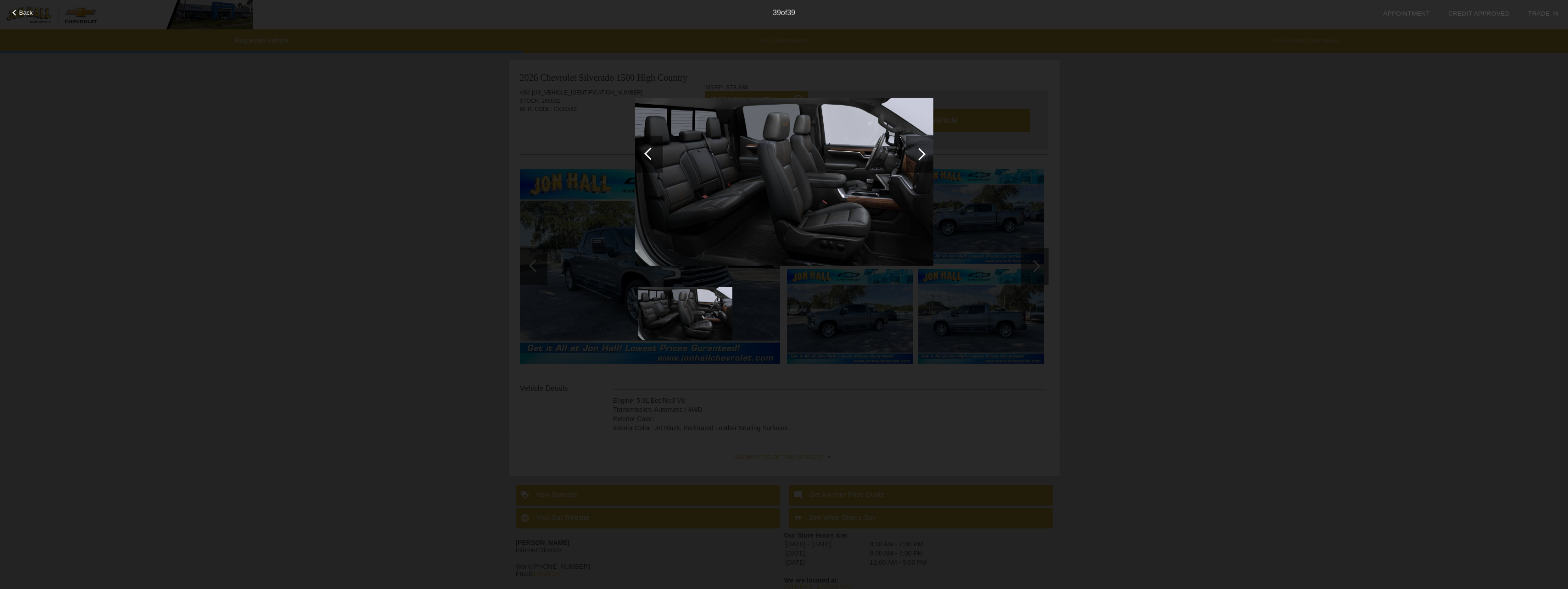
click at [922, 150] on div at bounding box center [919, 154] width 27 height 37
click at [920, 147] on div at bounding box center [919, 154] width 27 height 37
click at [920, 150] on div at bounding box center [919, 153] width 13 height 13
click at [29, 12] on span "Back" at bounding box center [26, 12] width 14 height 7
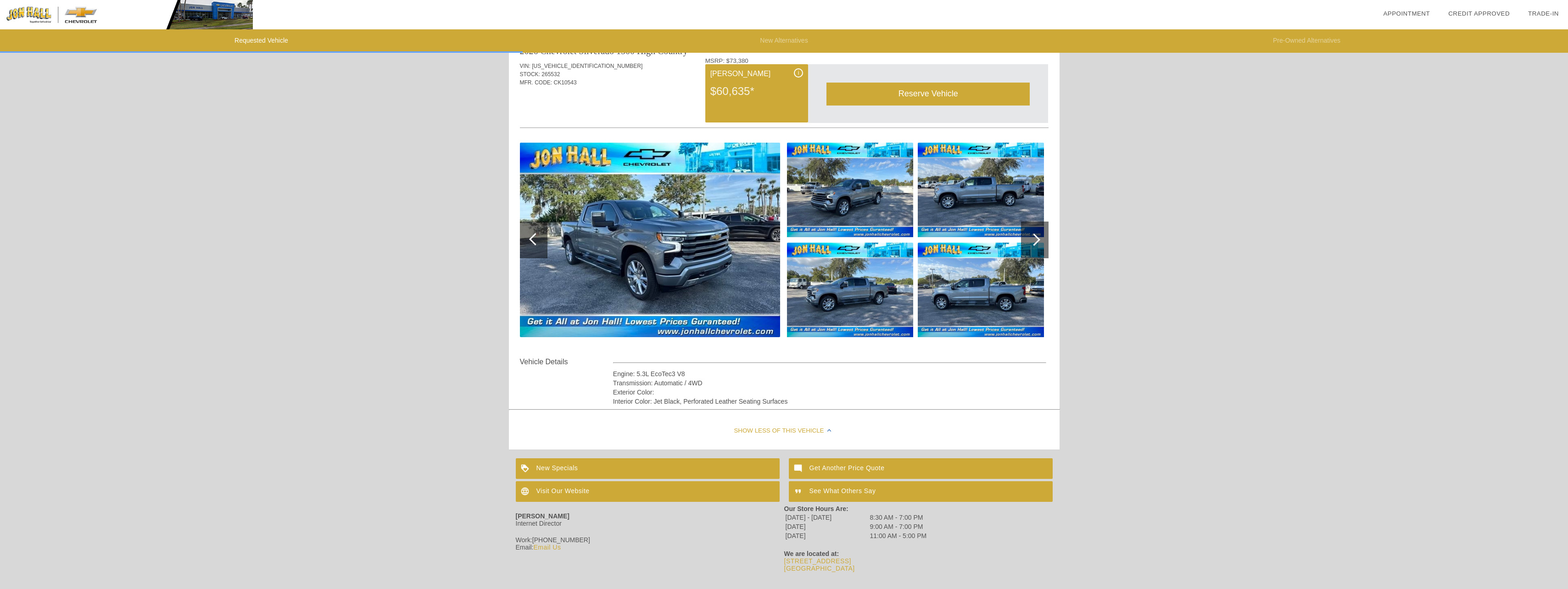
scroll to position [41, 0]
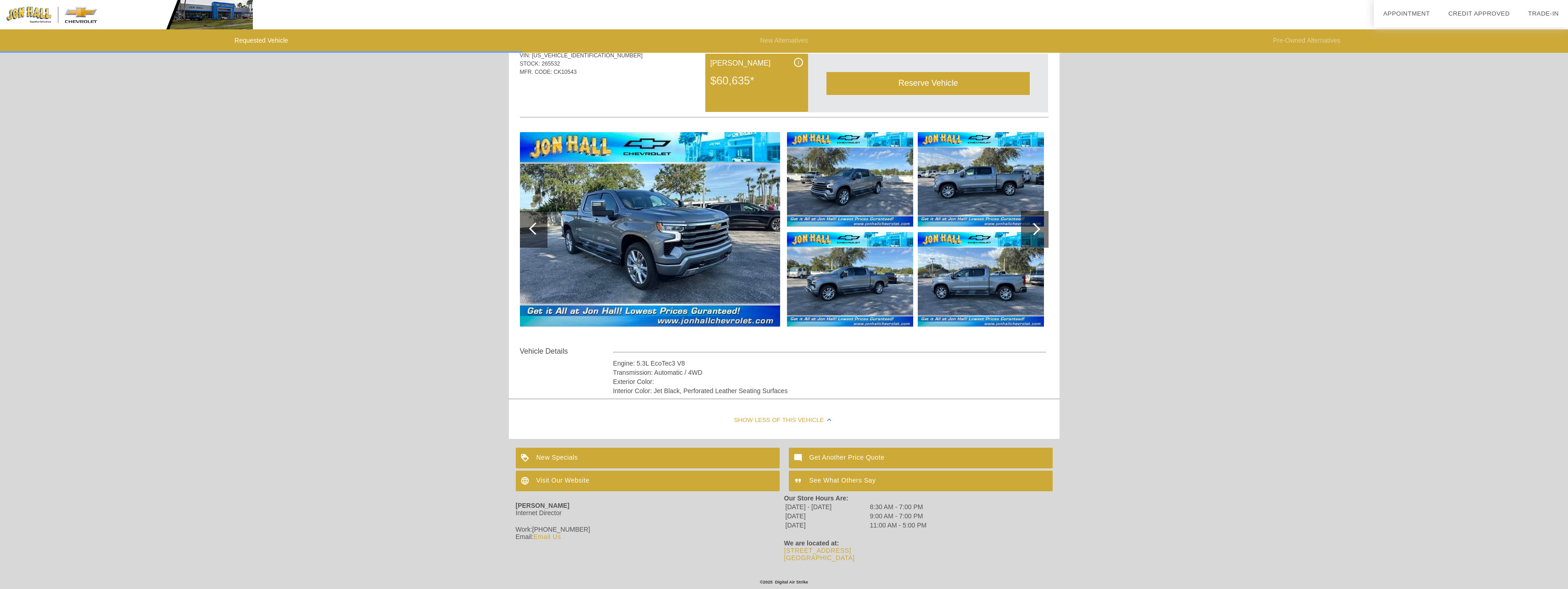
click at [577, 472] on div "Visit Our Website" at bounding box center [648, 481] width 264 height 21
